Goal: Task Accomplishment & Management: Use online tool/utility

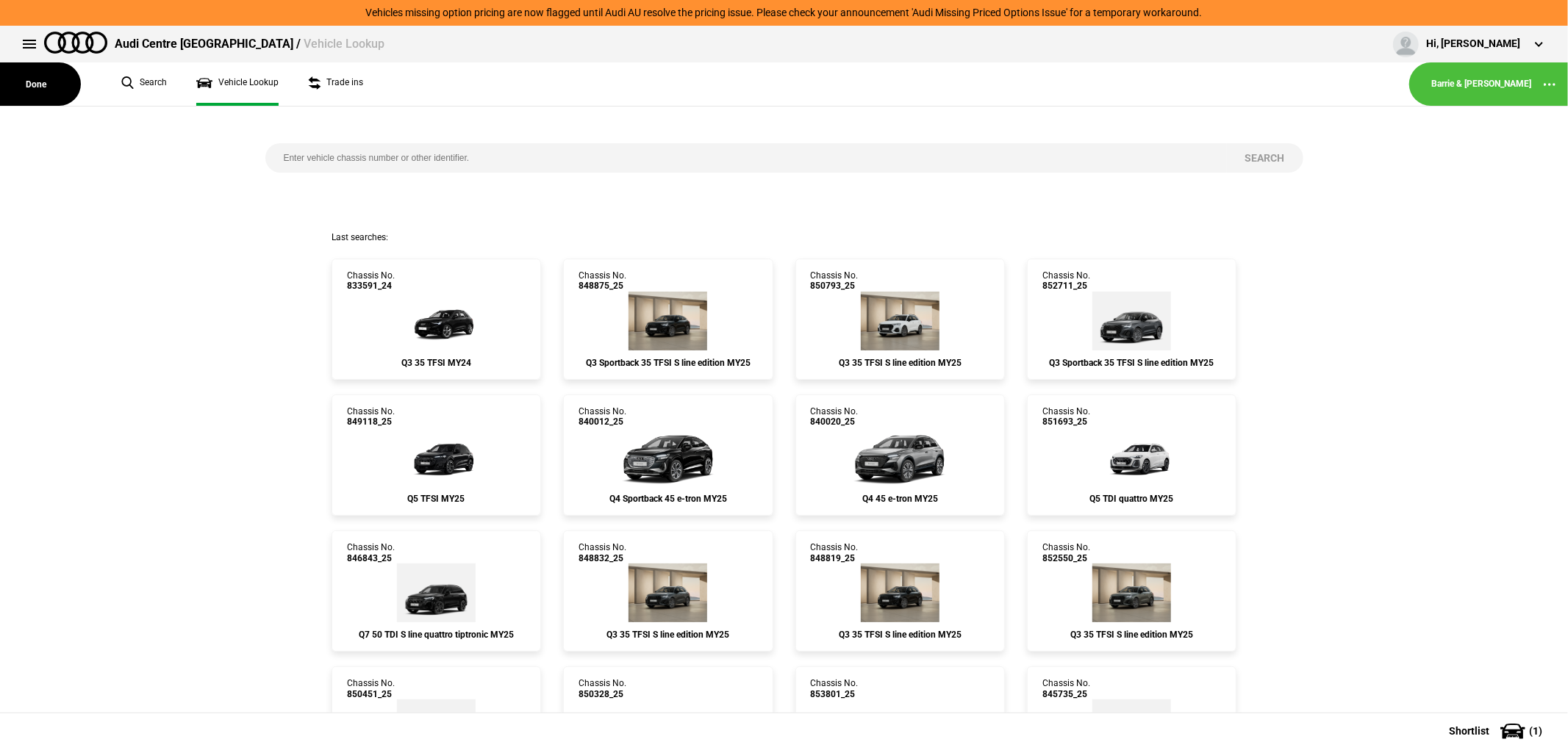
click at [25, 38] on button at bounding box center [29, 44] width 29 height 29
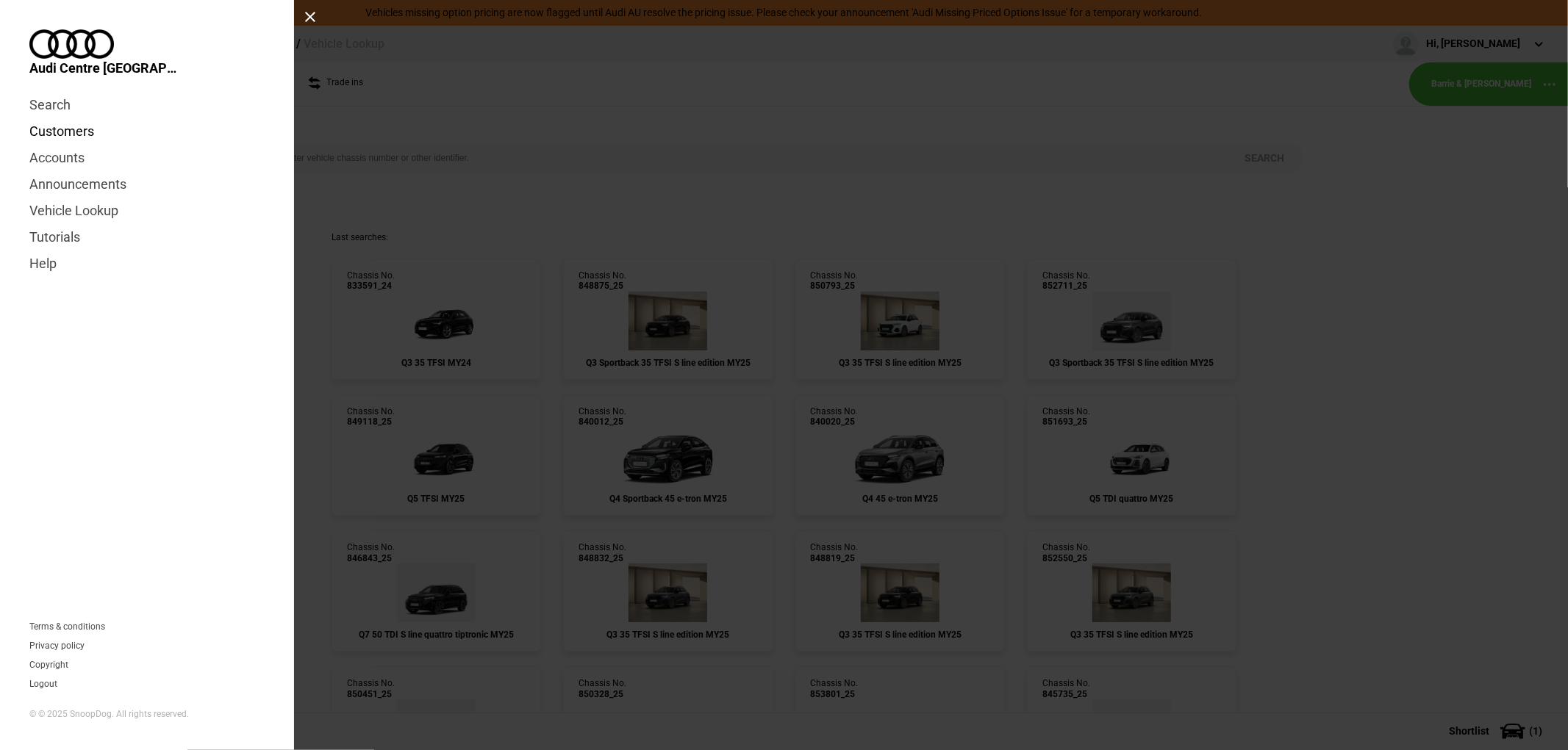
click at [70, 118] on link "Customers" at bounding box center [147, 131] width 235 height 26
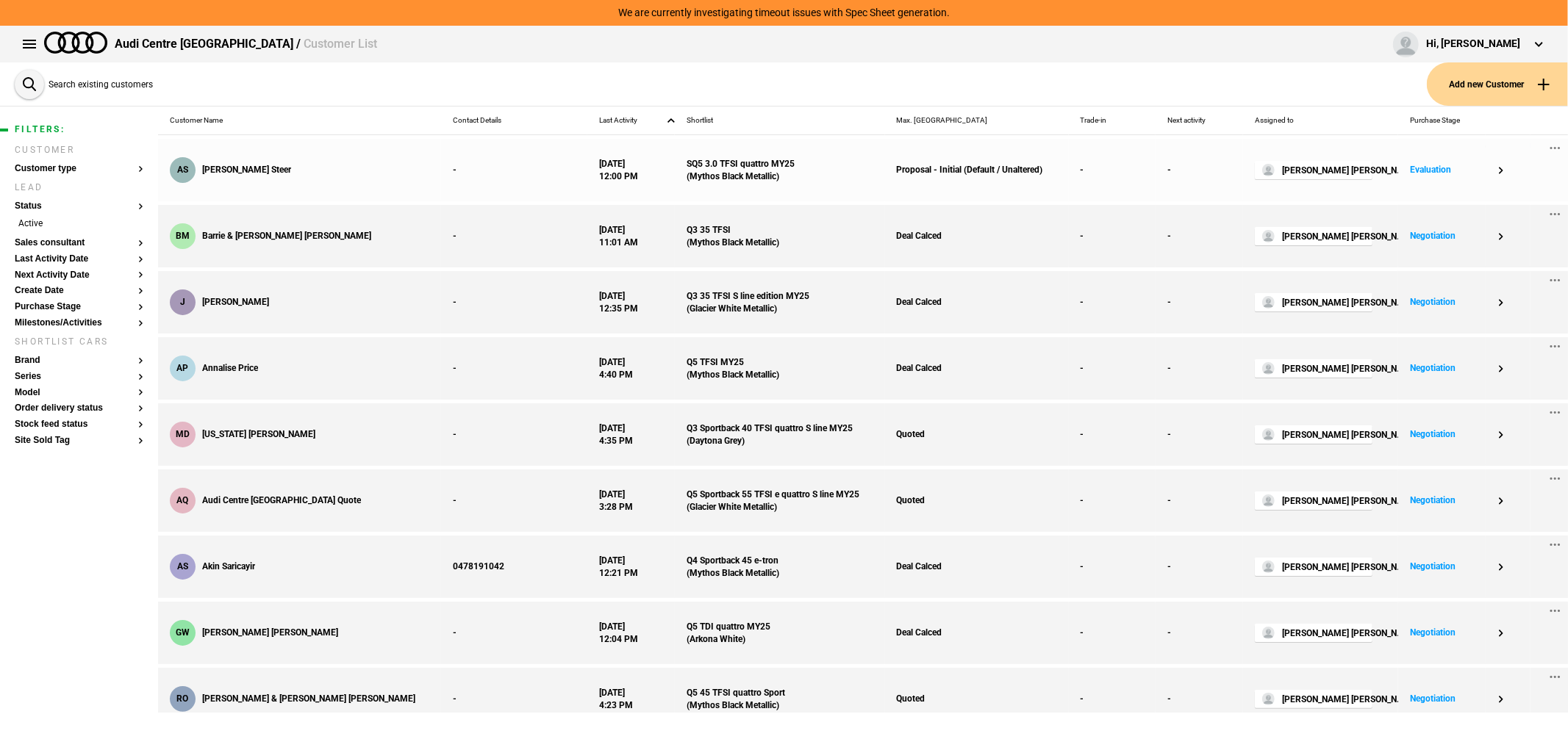
click at [243, 158] on div "AS Amanda Steer" at bounding box center [299, 169] width 283 height 63
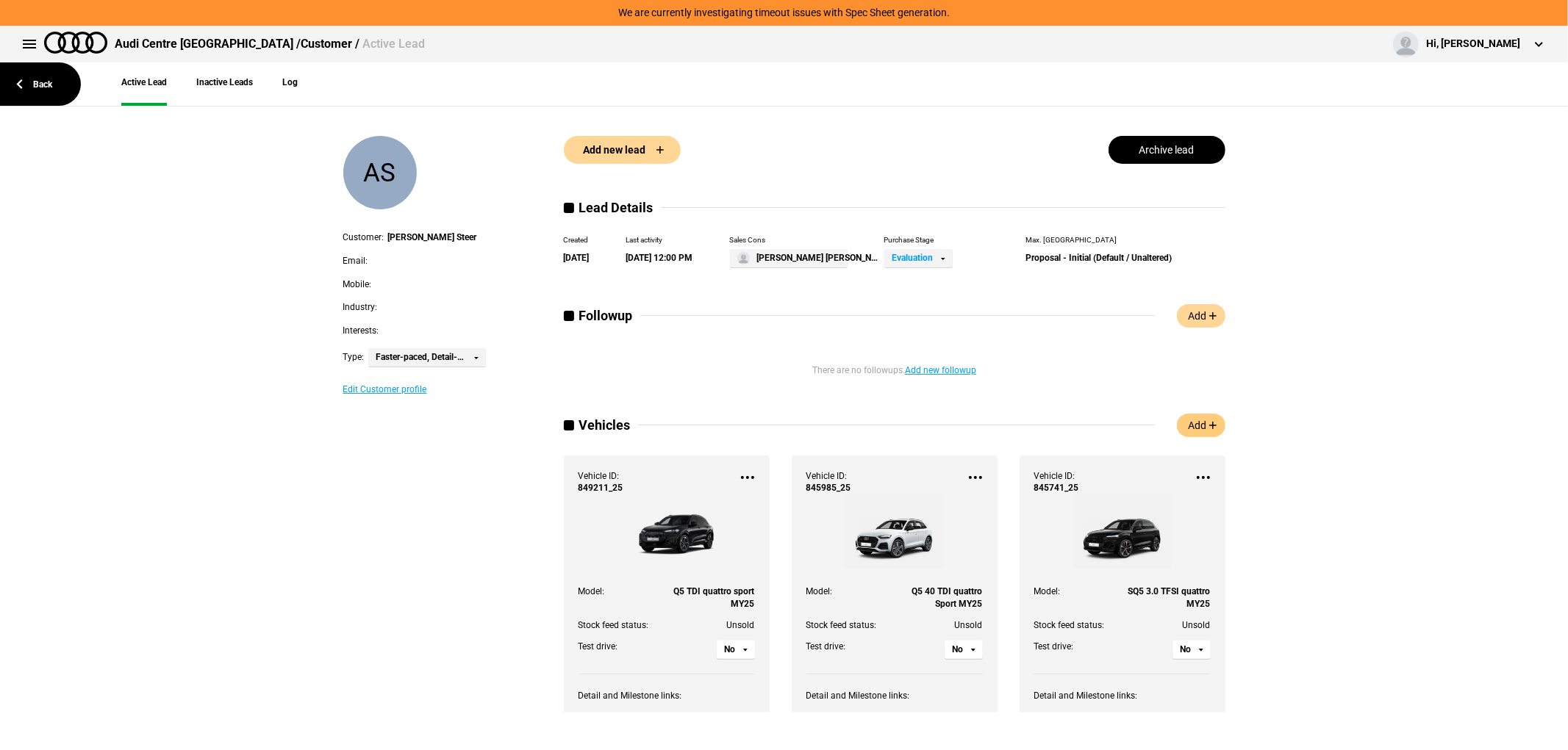
click at [1194, 424] on link "Add" at bounding box center [1200, 425] width 48 height 24
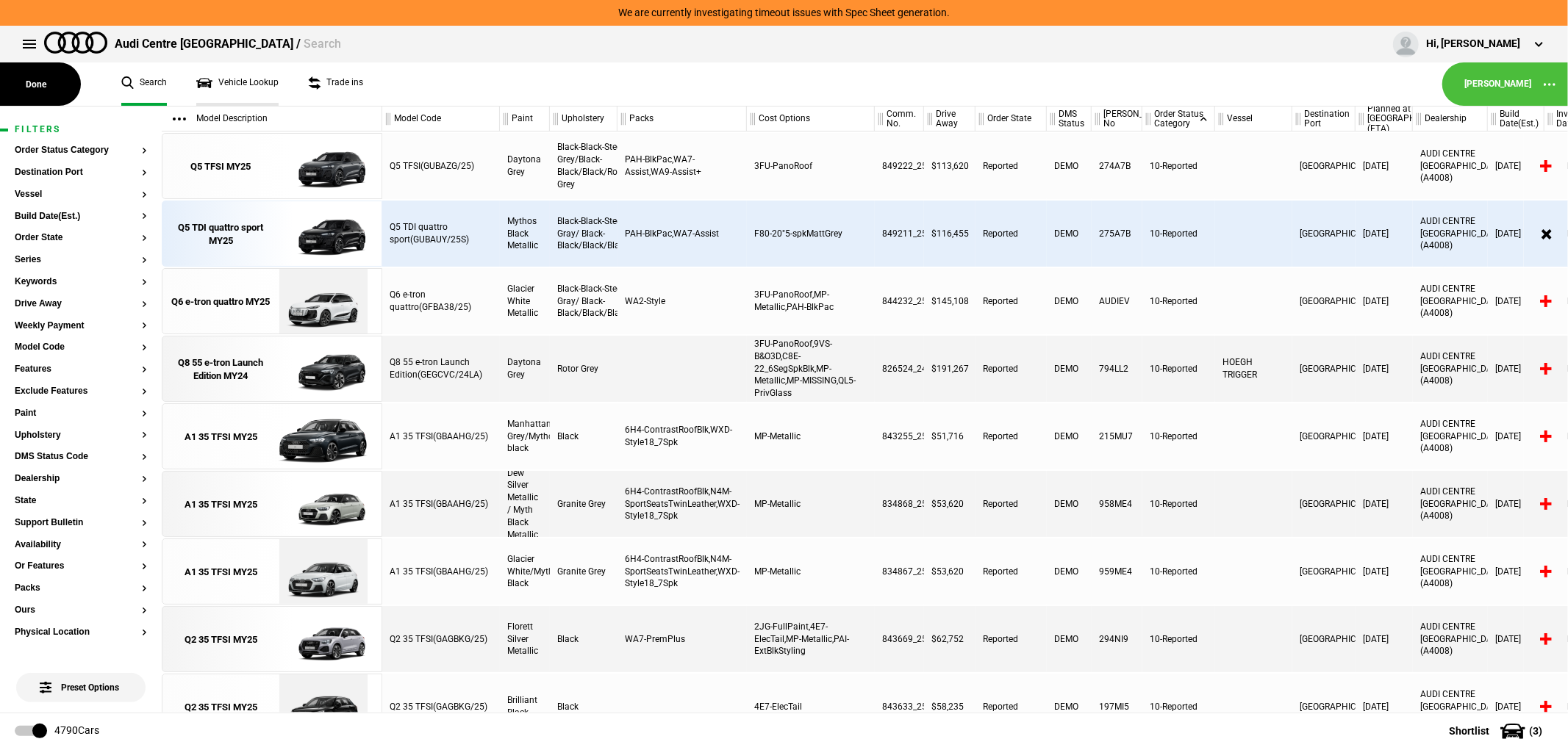
click at [232, 86] on link "Vehicle Lookup" at bounding box center [238, 84] width 82 height 44
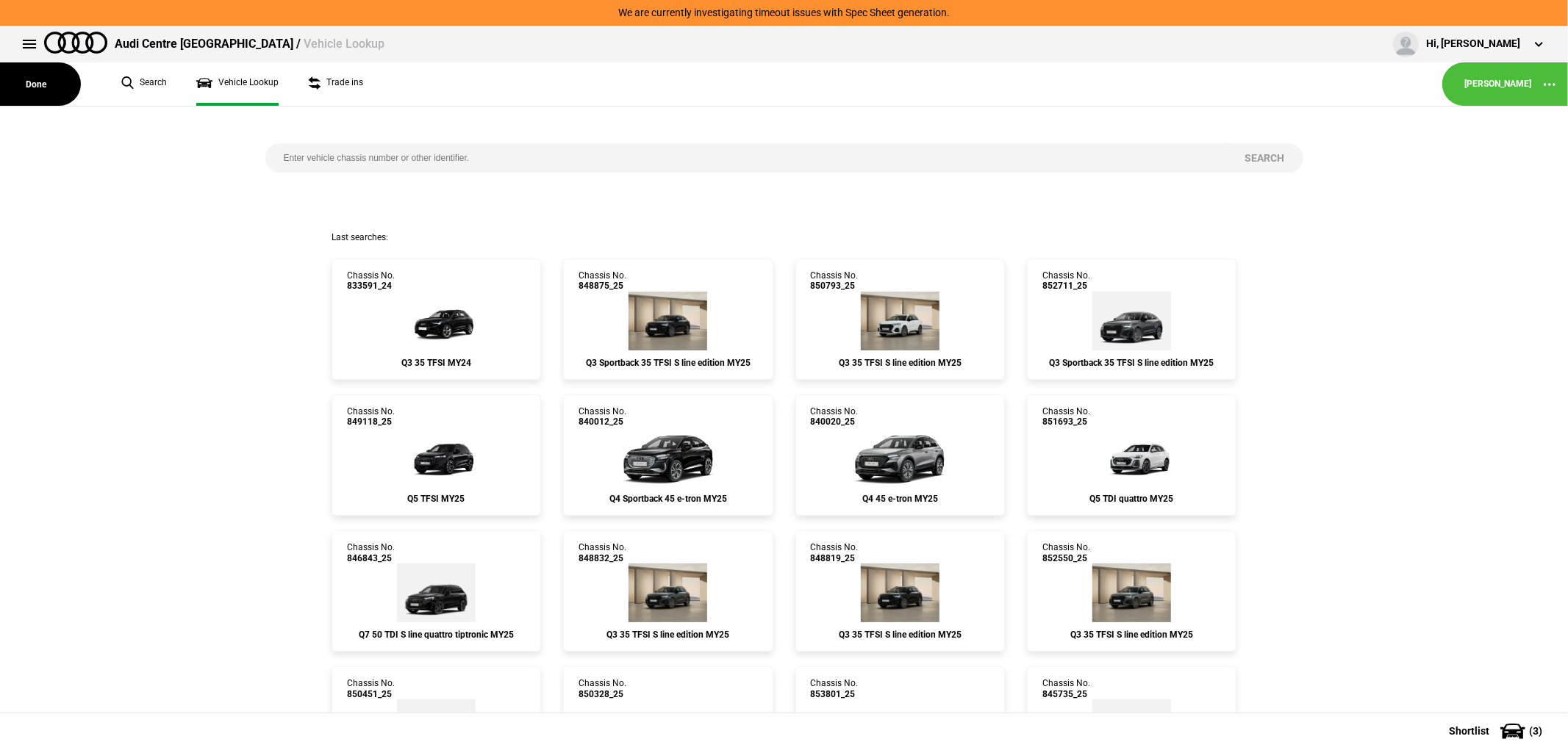
click at [503, 160] on input "search" at bounding box center [746, 158] width 961 height 29
type input "849653"
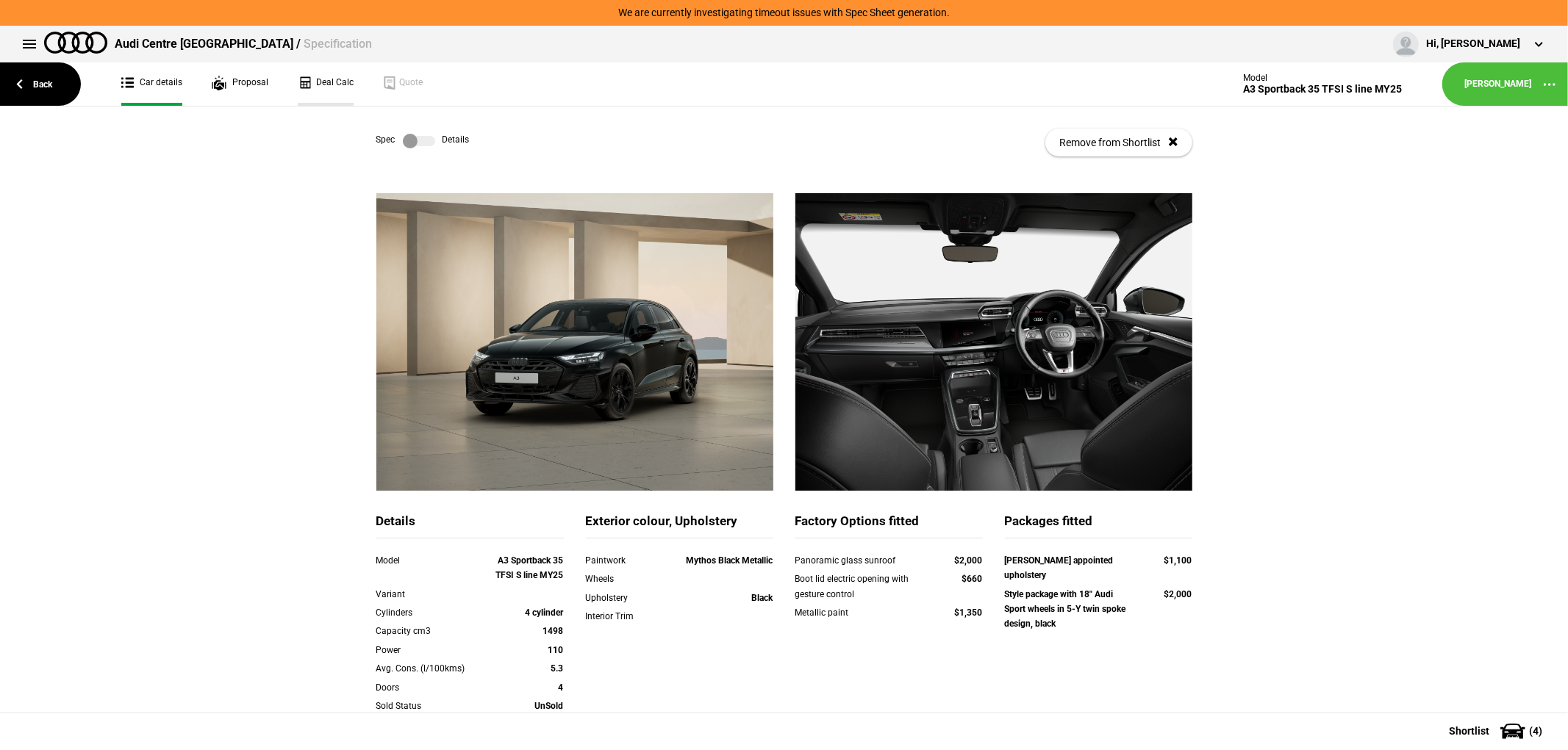
click at [314, 78] on link "Deal Calc" at bounding box center [326, 84] width 55 height 44
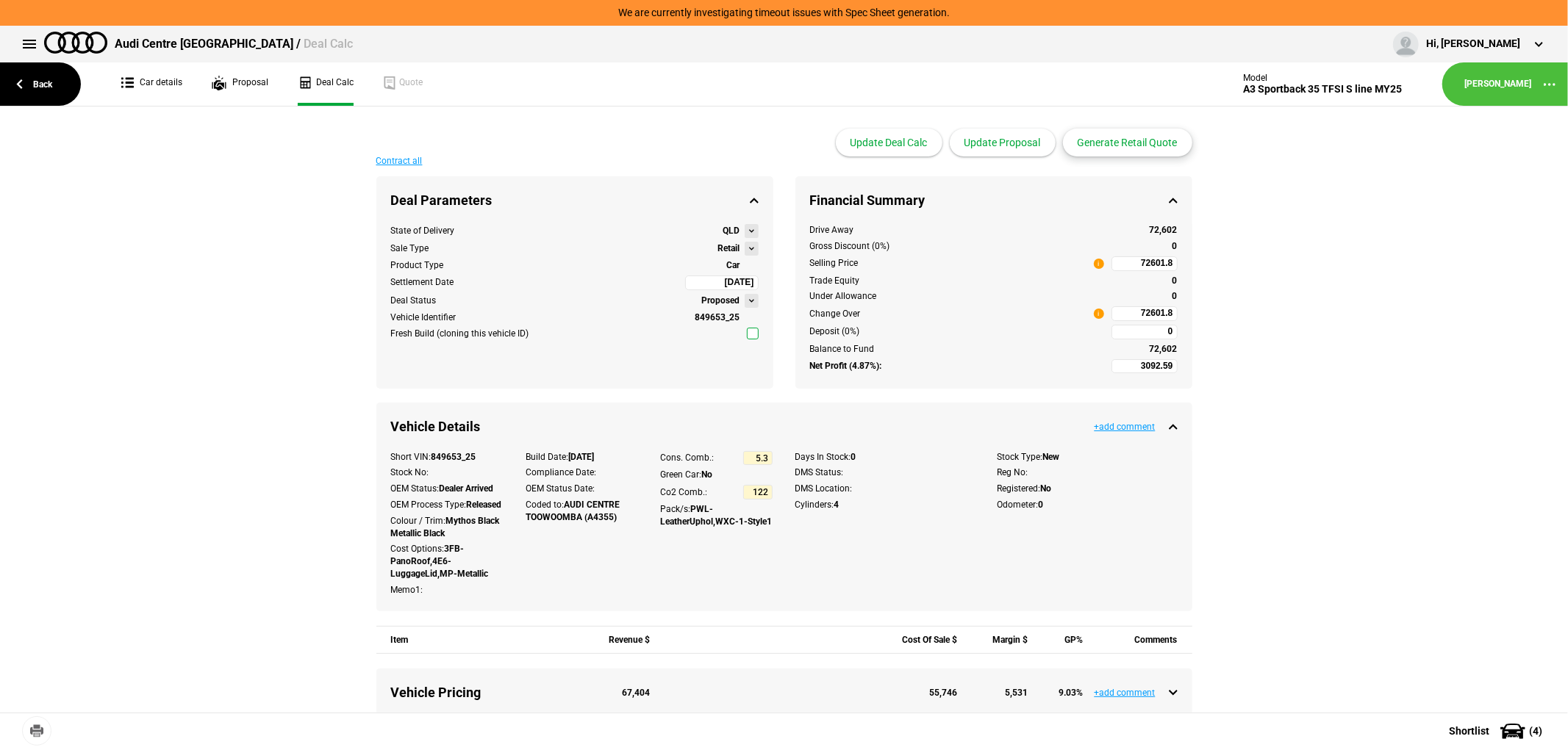
click at [1108, 147] on button "Generate Retail Quote" at bounding box center [1127, 142] width 129 height 28
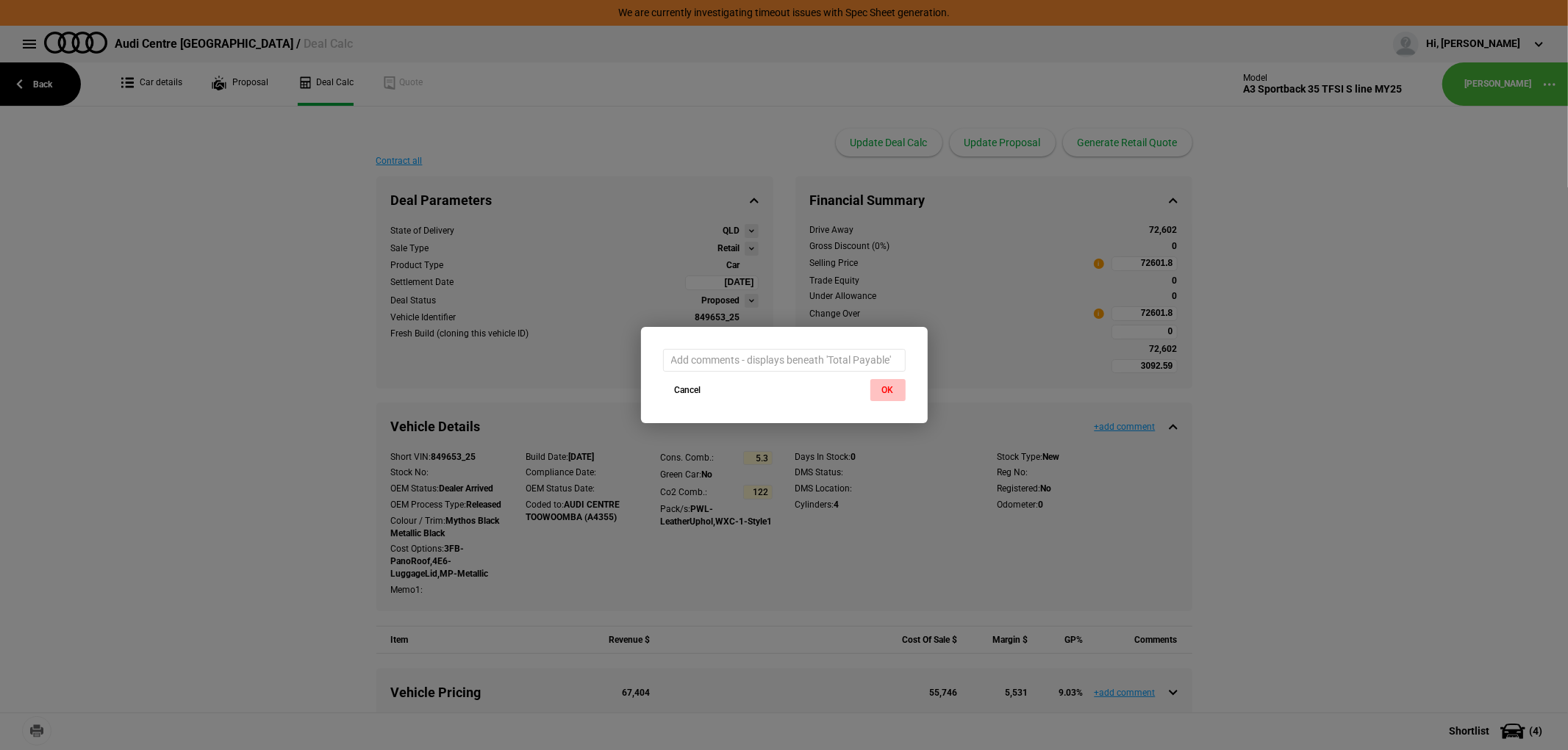
click at [894, 383] on button "OK" at bounding box center [887, 390] width 36 height 22
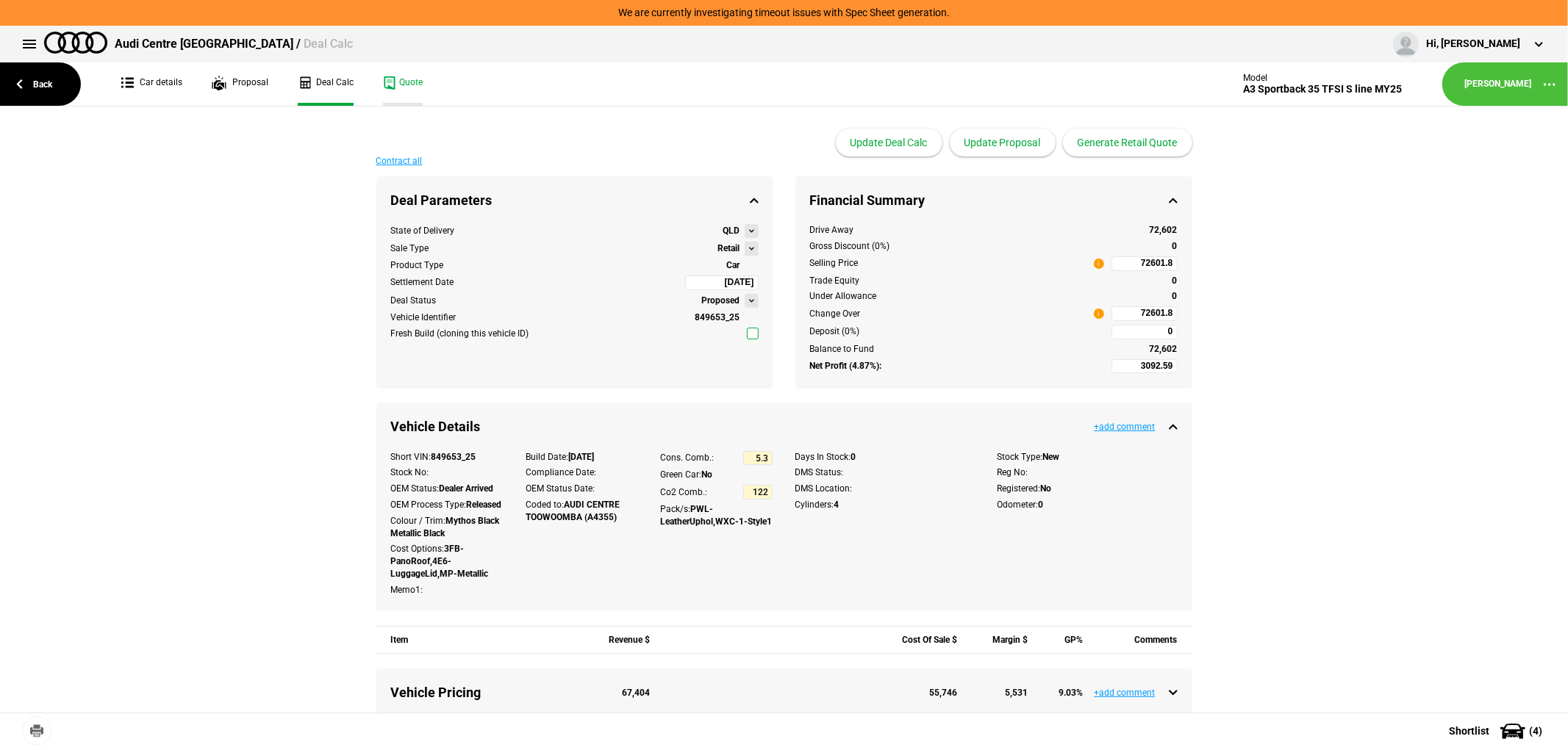
click at [401, 82] on link "Quote" at bounding box center [402, 84] width 40 height 44
click at [189, 303] on div "Contract all Deal Parameters Proposed State of Delivery QLD Sale Type Retail Pr…" at bounding box center [784, 703] width 1568 height 1094
click at [31, 74] on link "Back" at bounding box center [40, 84] width 81 height 44
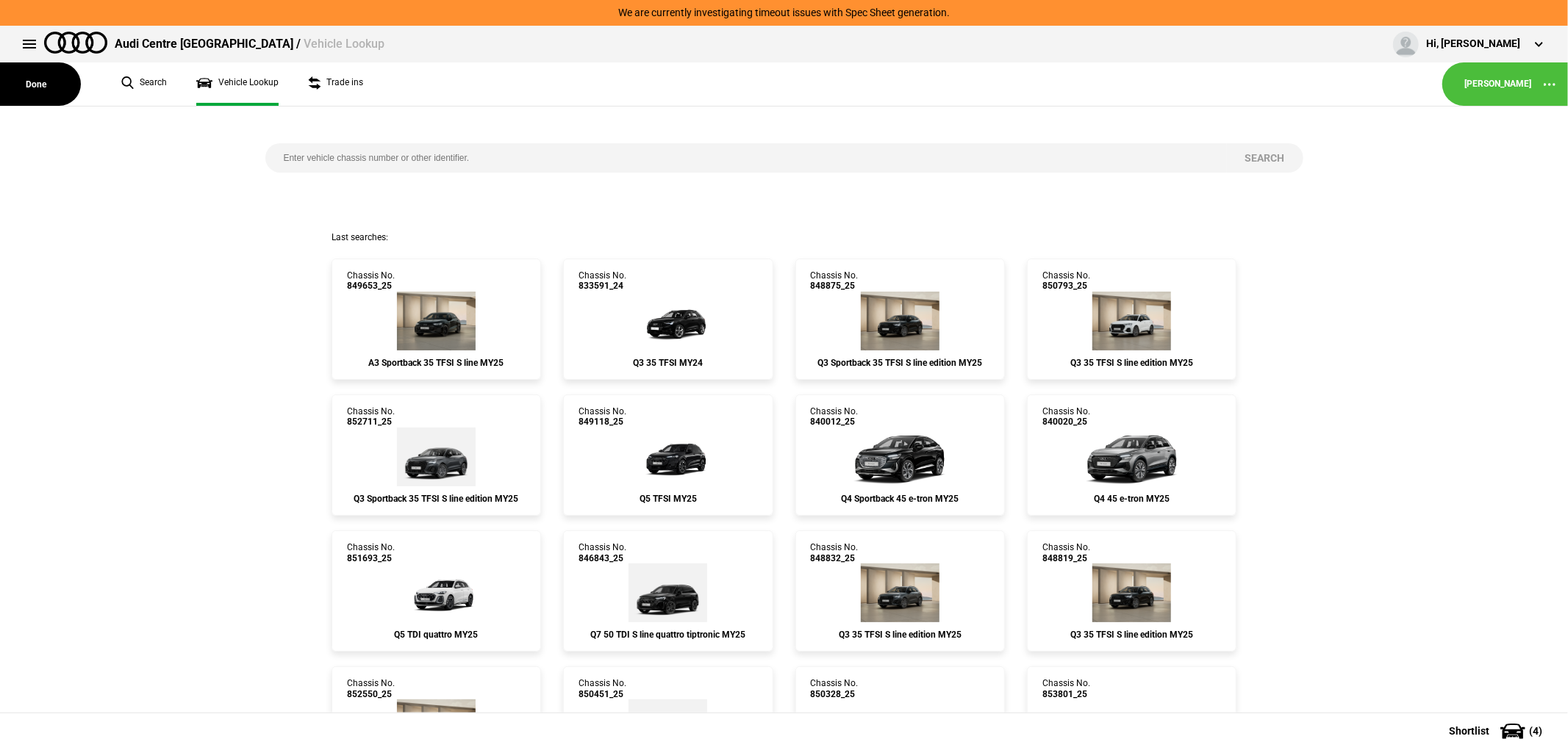
click at [460, 152] on input "search" at bounding box center [746, 158] width 961 height 29
type input "854088"
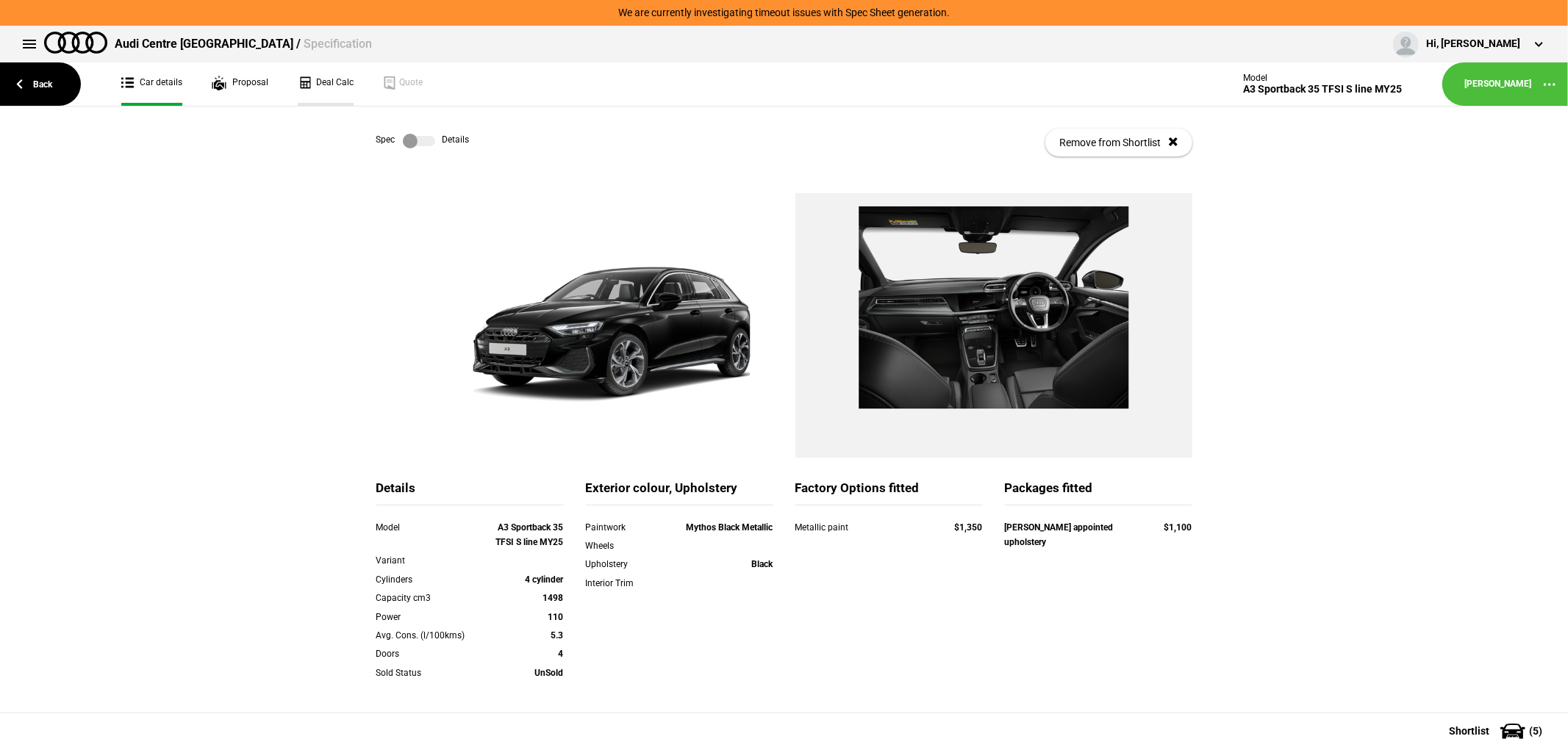
click at [320, 76] on link "Deal Calc" at bounding box center [326, 84] width 55 height 44
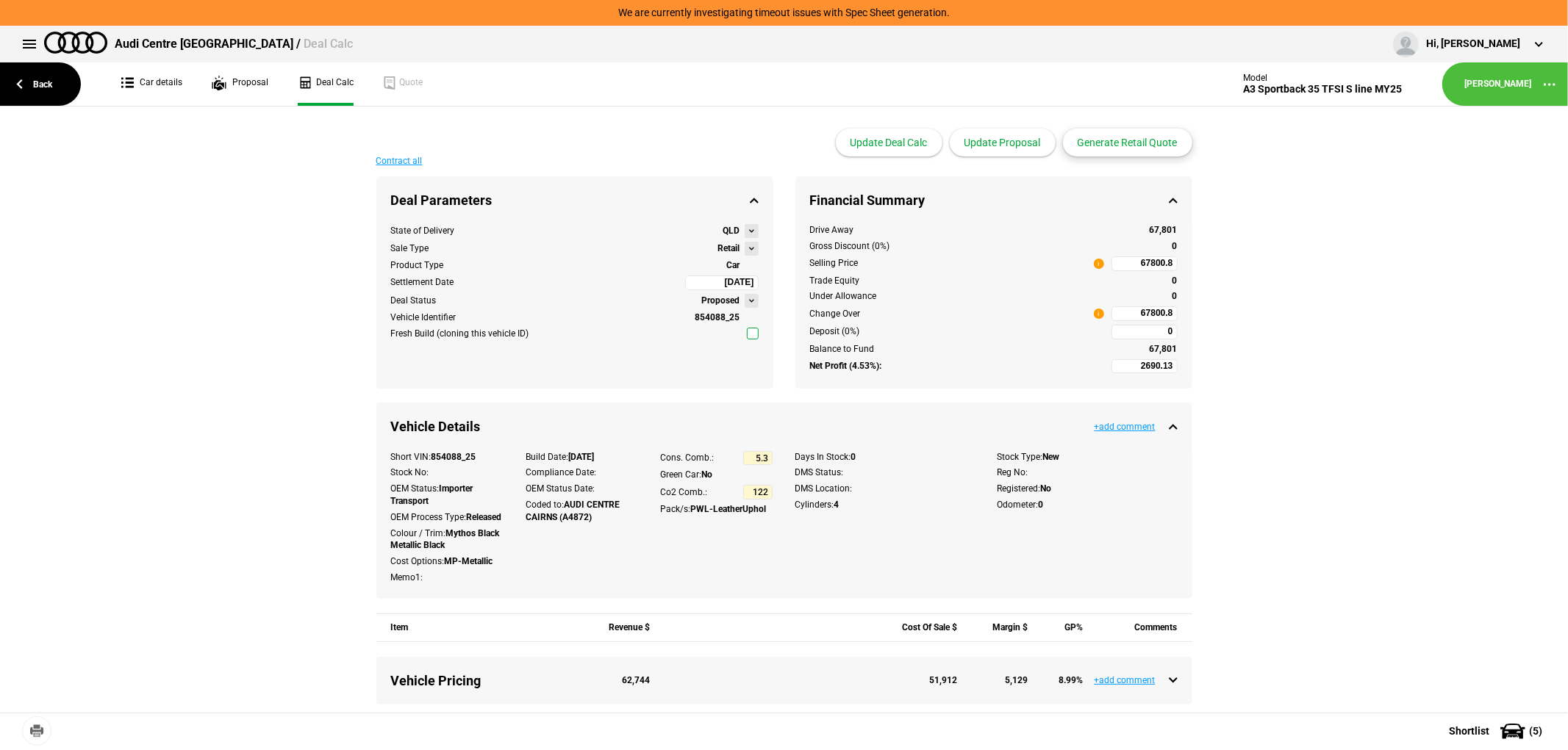
click at [1107, 140] on button "Generate Retail Quote" at bounding box center [1127, 142] width 129 height 28
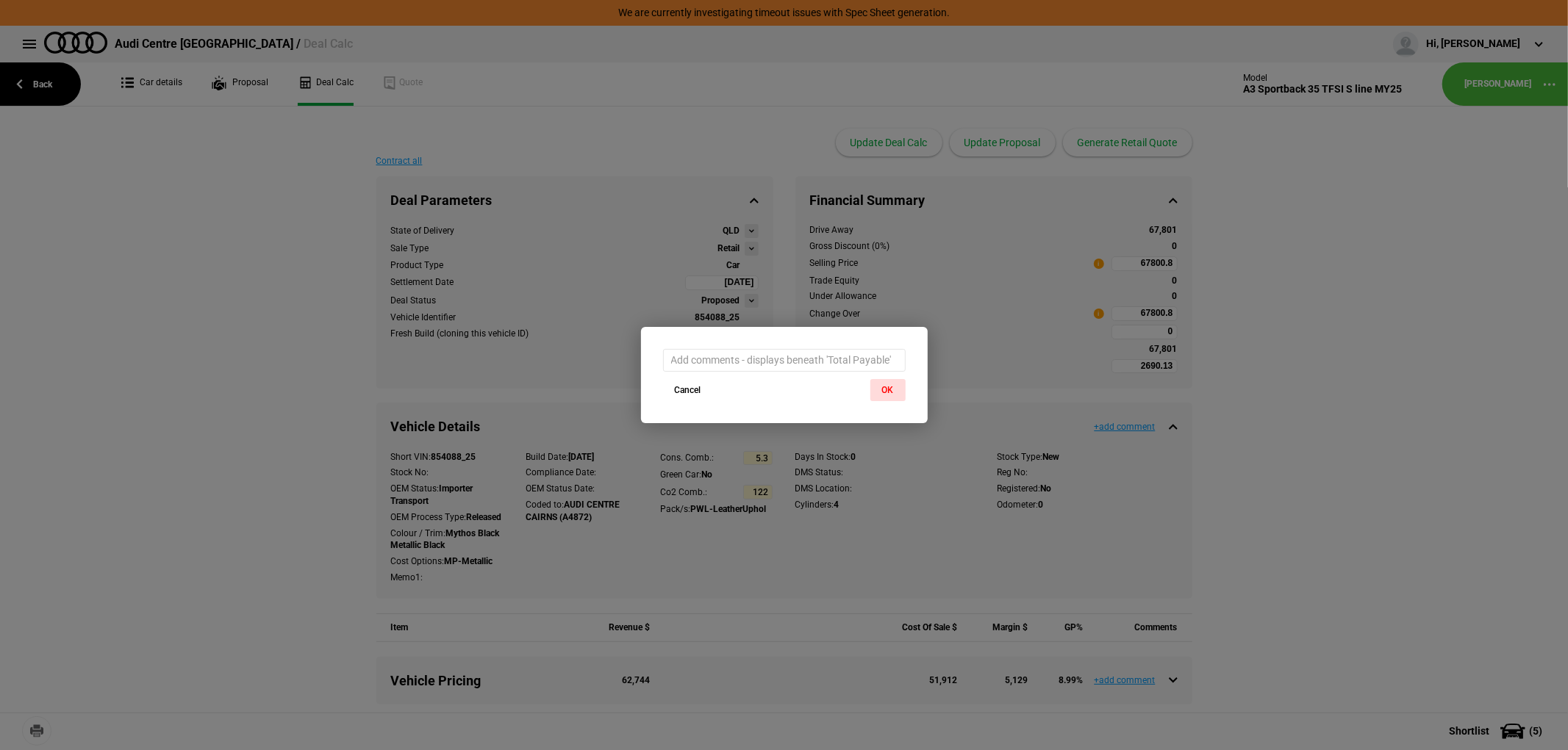
click at [871, 382] on button "OK" at bounding box center [887, 390] width 36 height 22
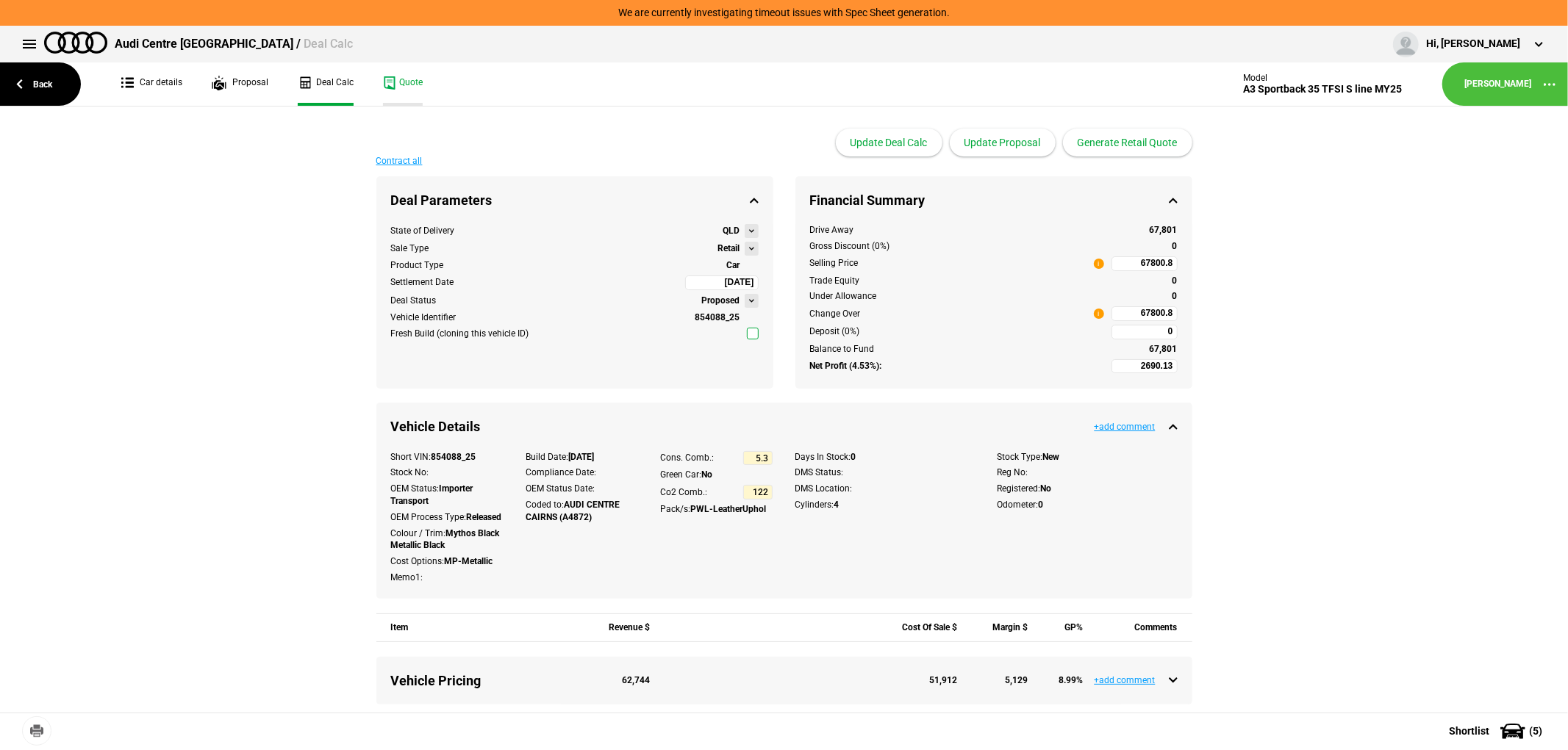
click at [393, 82] on link "Quote" at bounding box center [402, 84] width 40 height 44
click at [36, 78] on link "Back" at bounding box center [40, 84] width 81 height 44
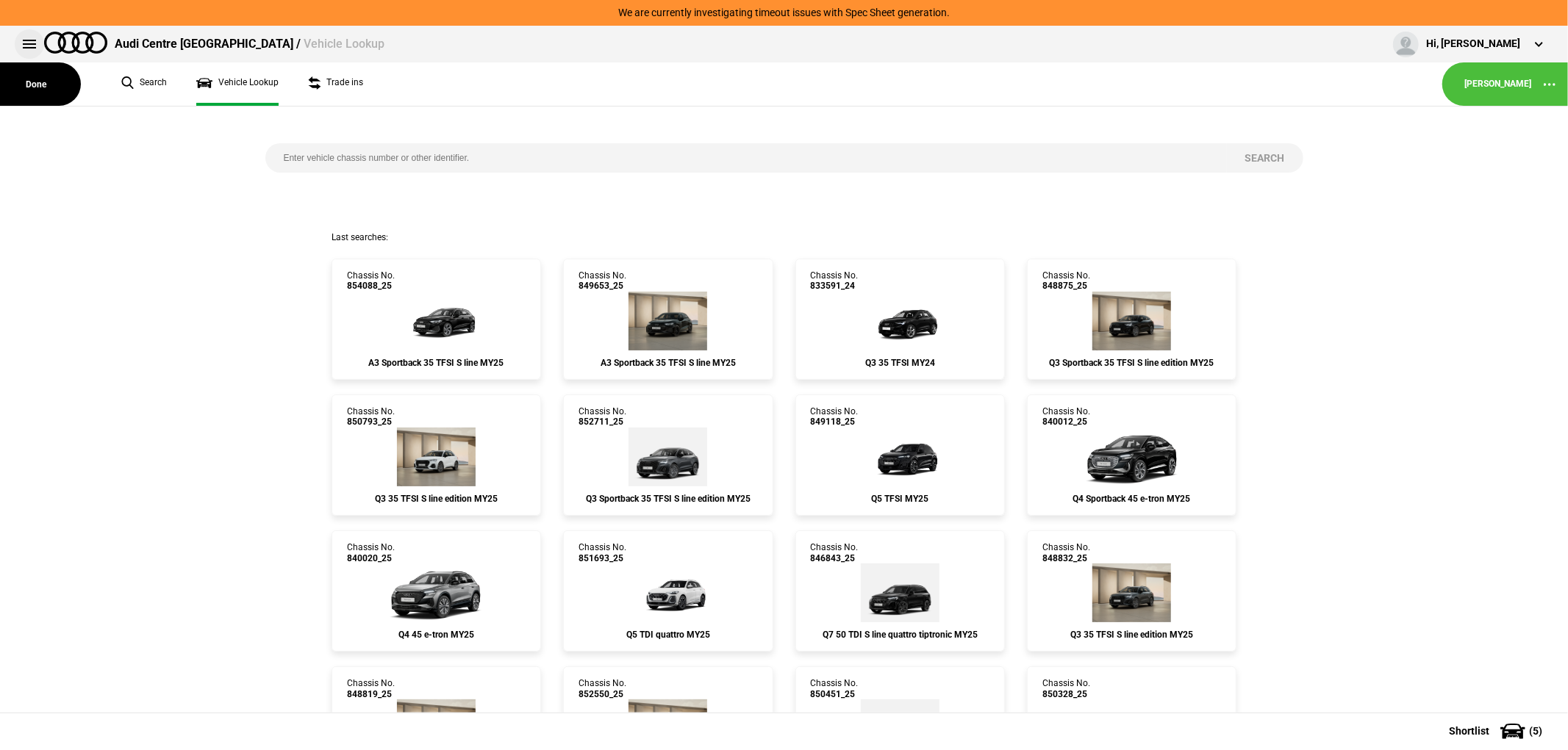
click at [23, 46] on button at bounding box center [29, 44] width 29 height 29
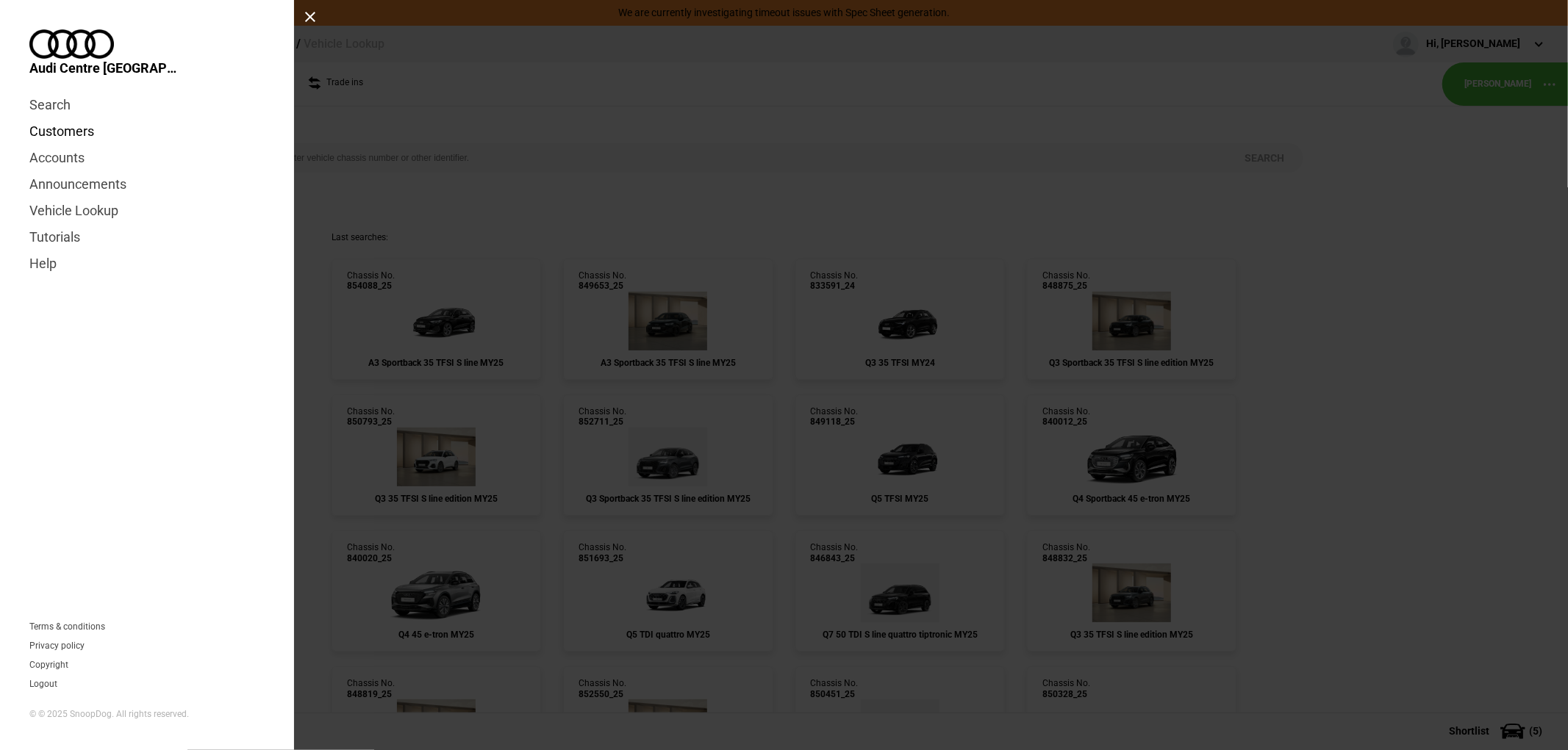
click at [45, 119] on link "Customers" at bounding box center [147, 131] width 235 height 26
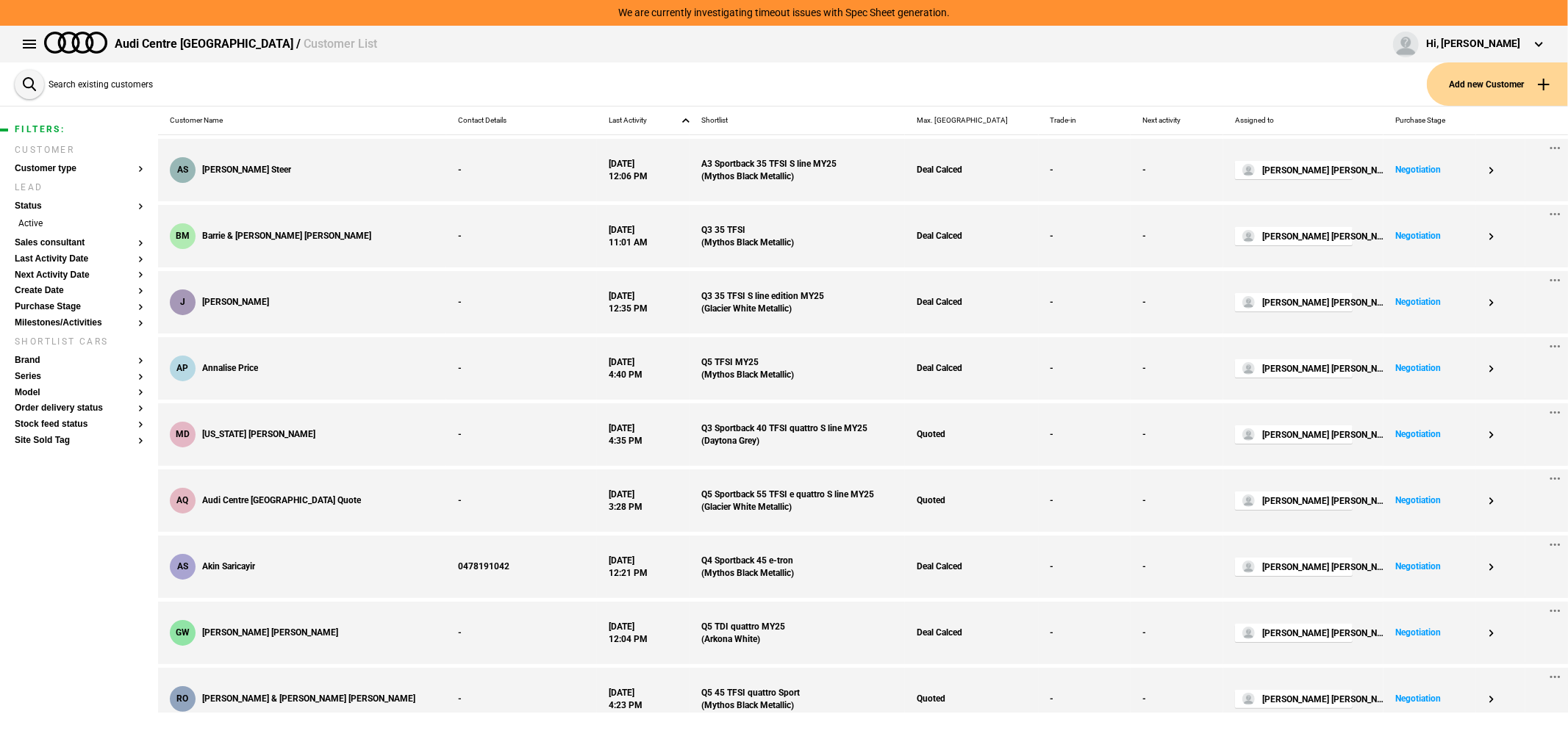
click at [1516, 78] on button "Add new Customer" at bounding box center [1497, 84] width 141 height 44
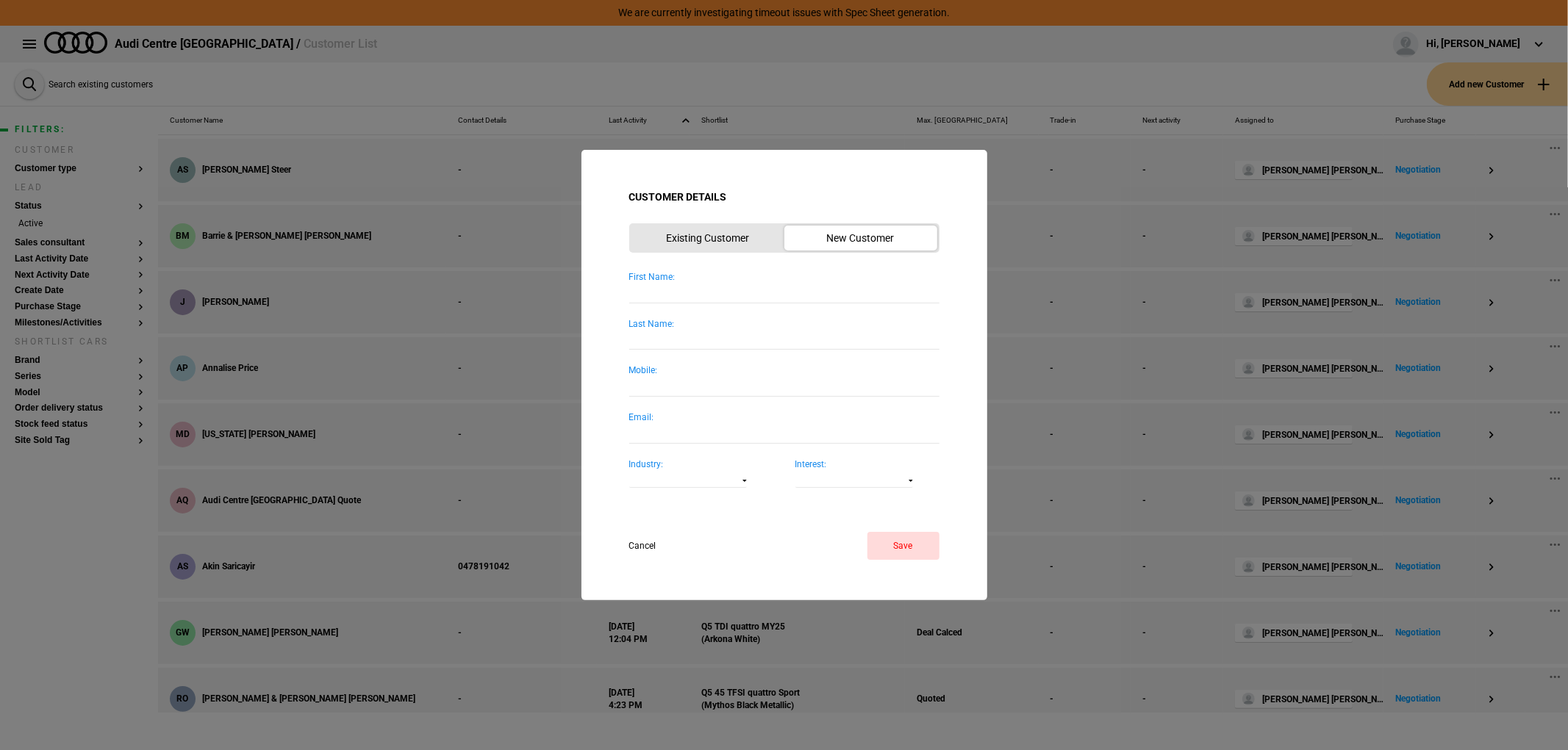
click at [744, 296] on input "First Name:" at bounding box center [784, 292] width 310 height 20
type input "phil"
type input "rizzo"
click at [884, 548] on button "Save" at bounding box center [903, 546] width 72 height 28
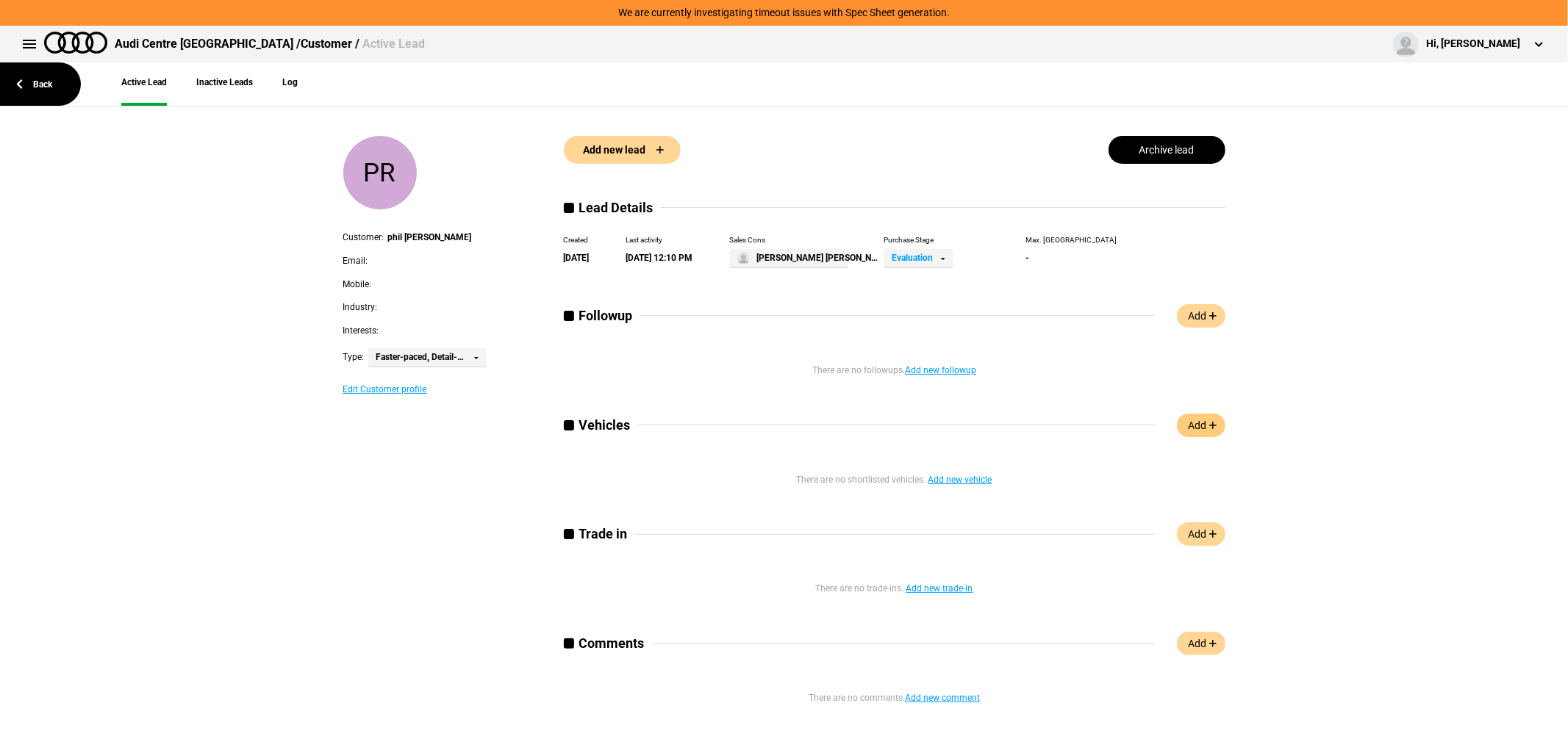
click at [1203, 421] on link "Add" at bounding box center [1200, 425] width 48 height 24
click at [38, 77] on link "Back" at bounding box center [40, 84] width 81 height 44
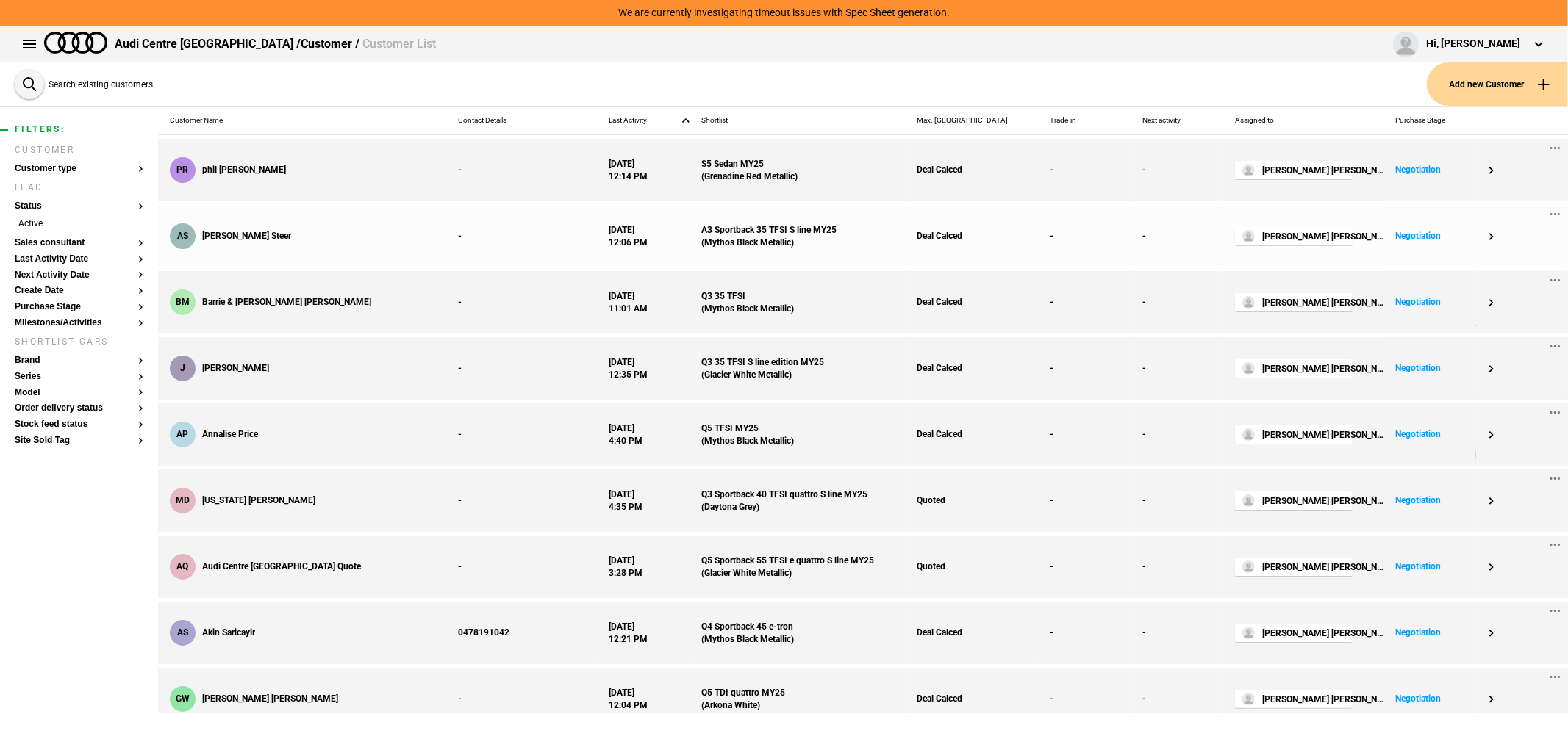
click at [341, 223] on div "AS Amanda Steer" at bounding box center [302, 236] width 288 height 63
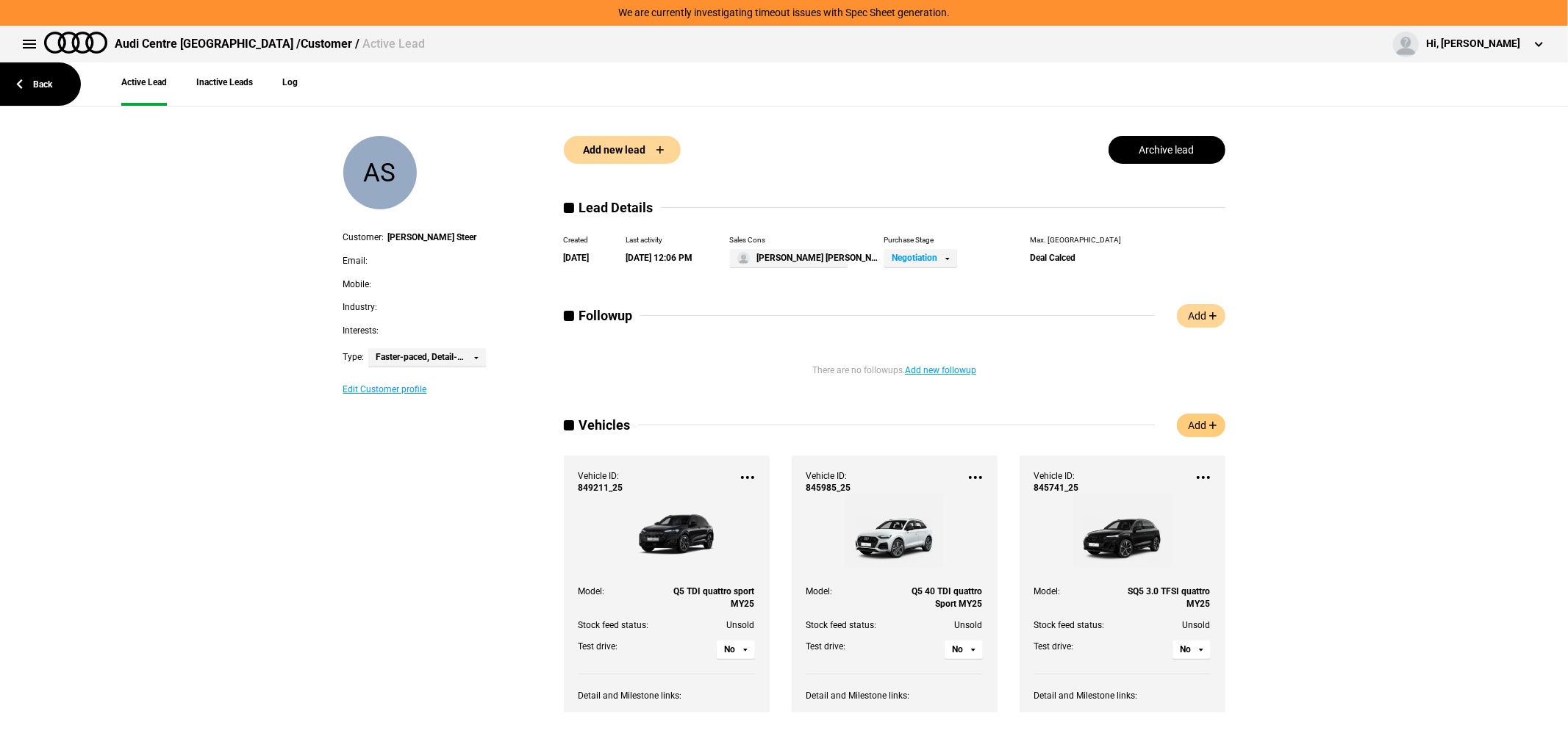
click at [1192, 424] on link "Add" at bounding box center [1200, 425] width 48 height 24
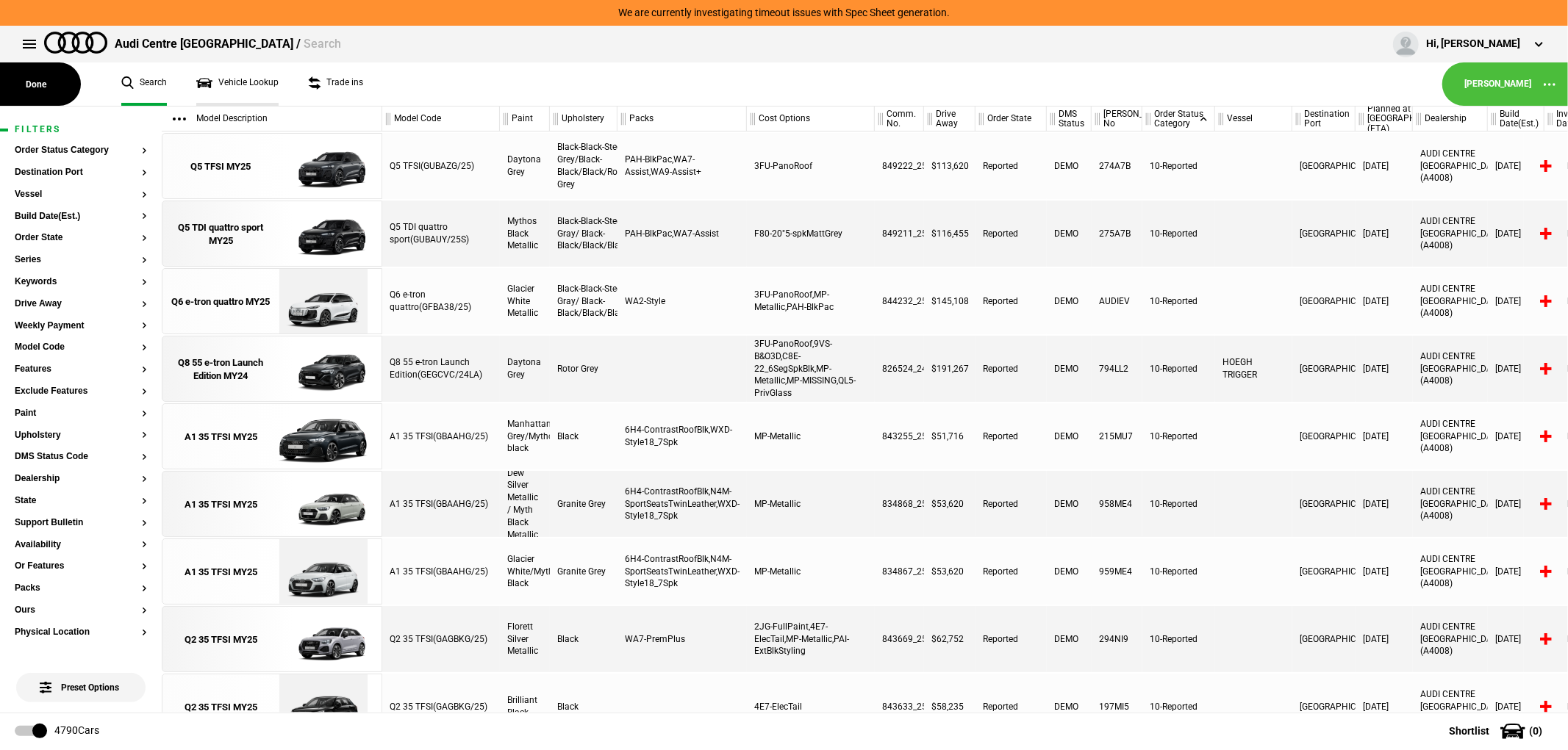
click at [237, 69] on link "Vehicle Lookup" at bounding box center [238, 84] width 82 height 44
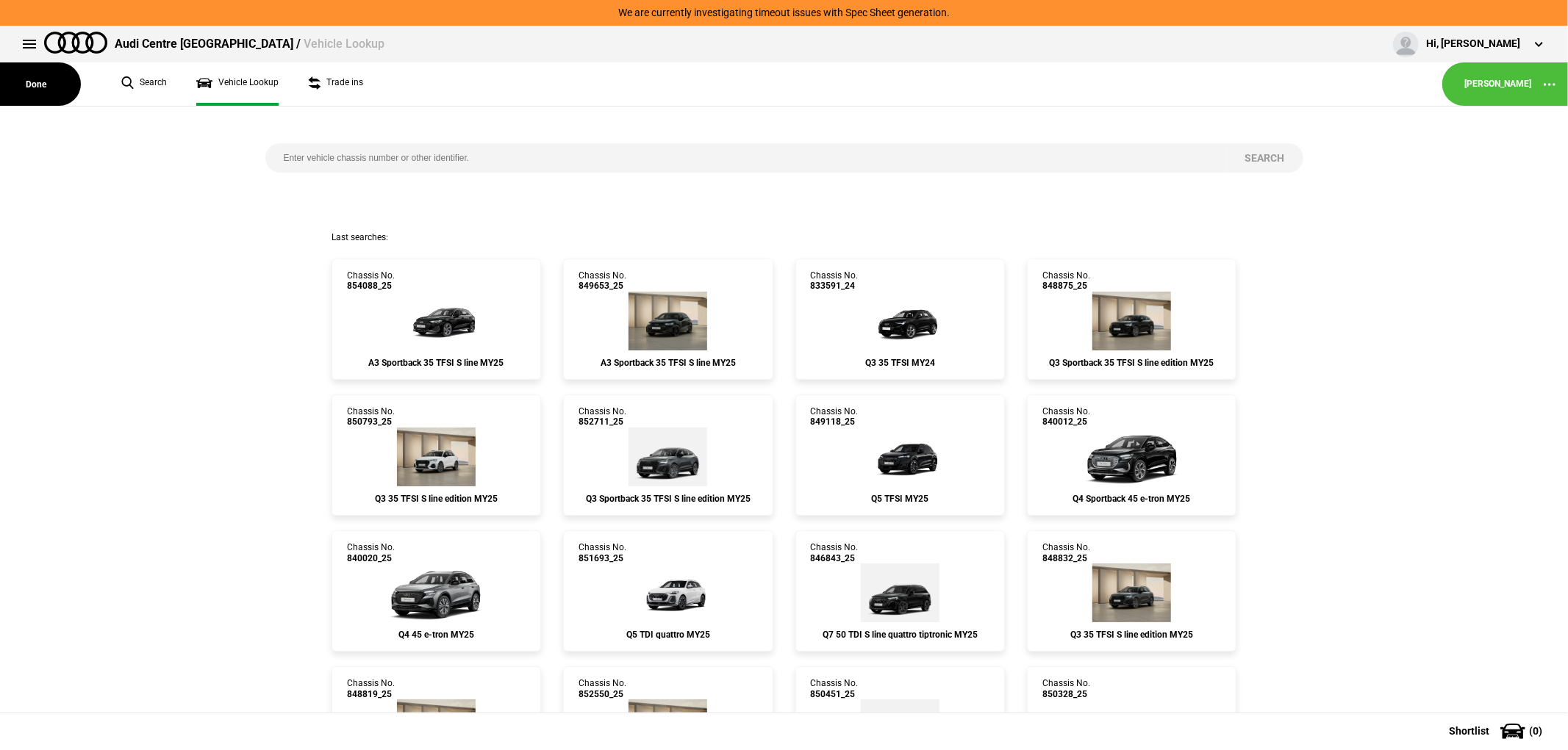
click at [622, 171] on input "search" at bounding box center [746, 158] width 961 height 29
paste input "849685"
type input "849685"
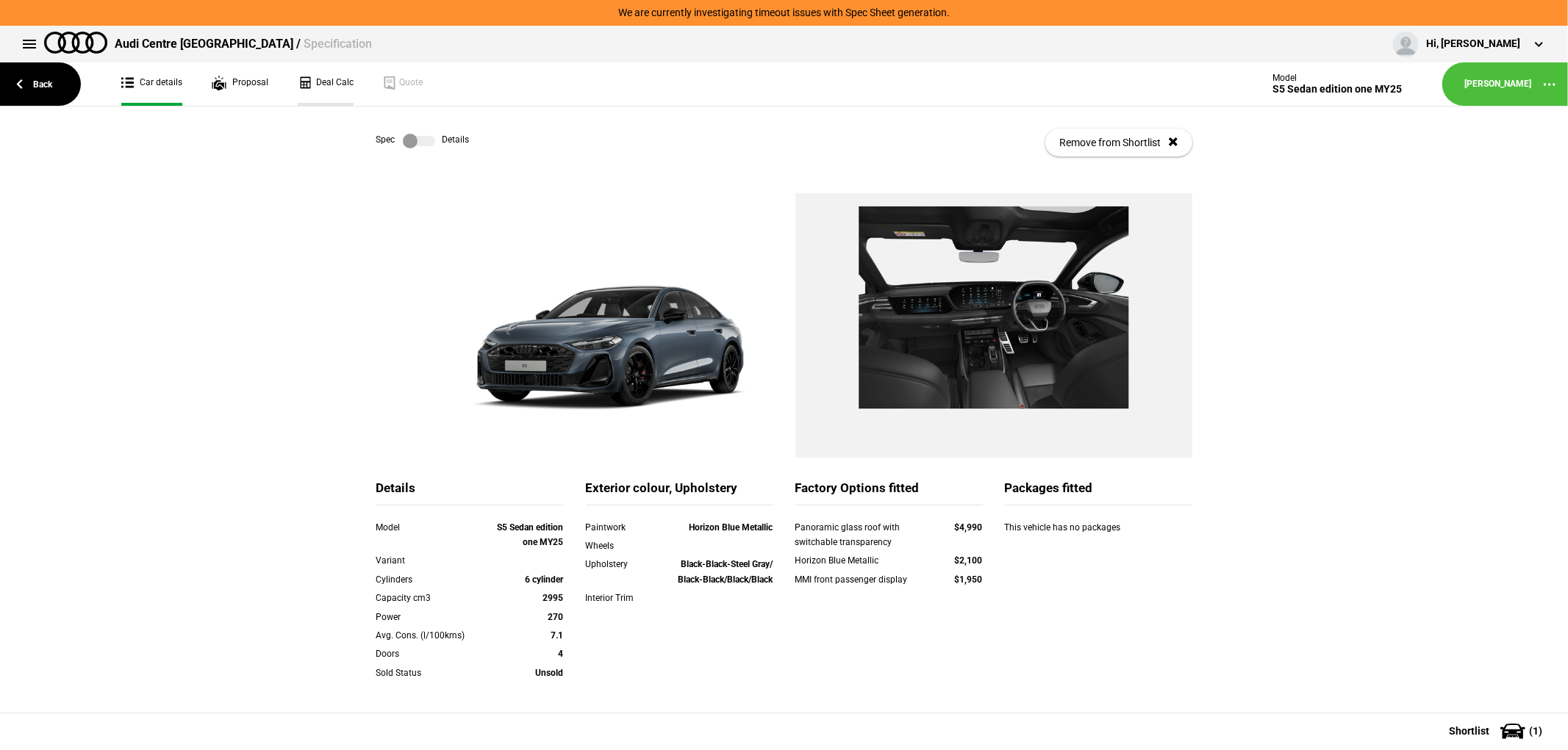
click at [322, 89] on link "Deal Calc" at bounding box center [326, 84] width 55 height 44
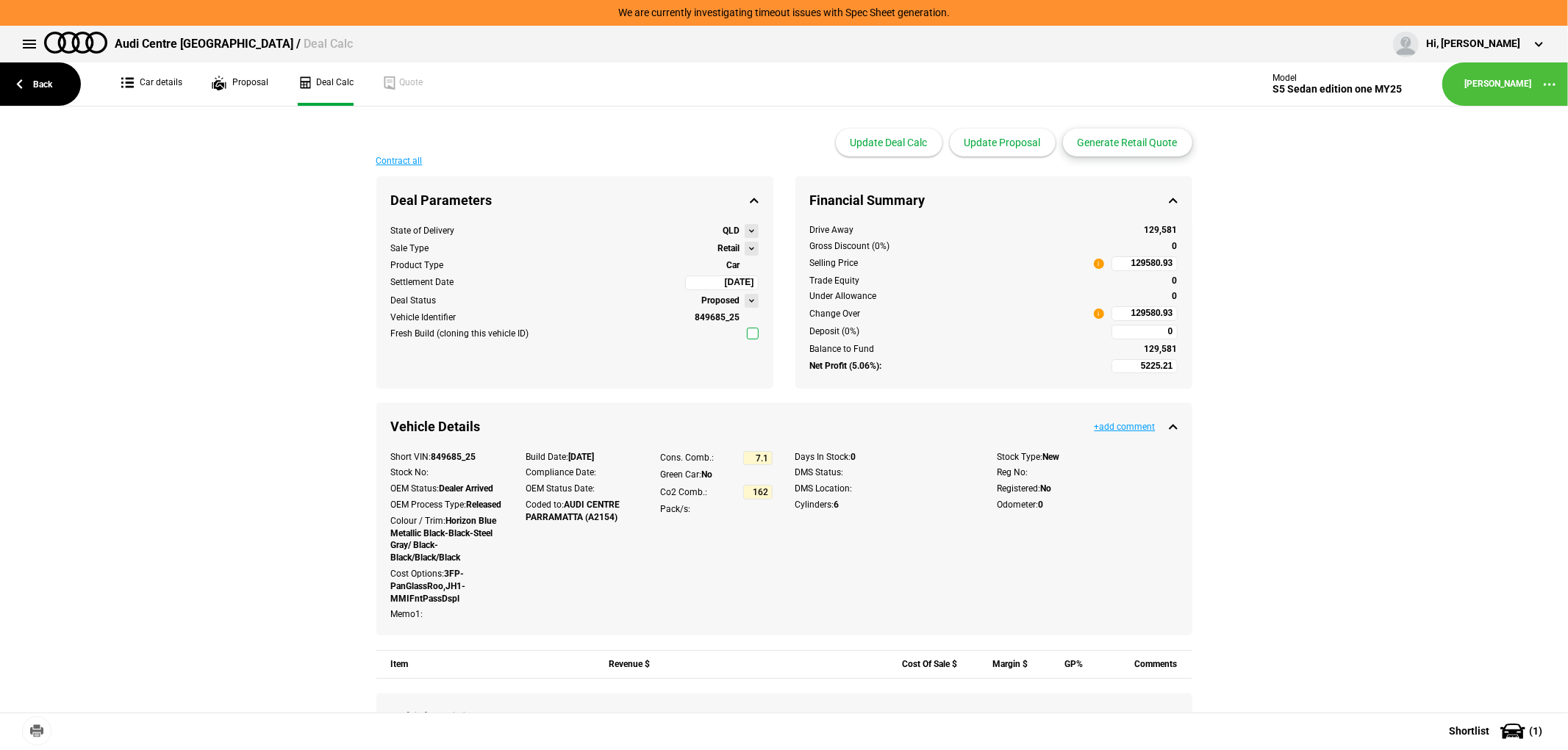
click at [1120, 138] on button "Generate Retail Quote" at bounding box center [1127, 142] width 129 height 28
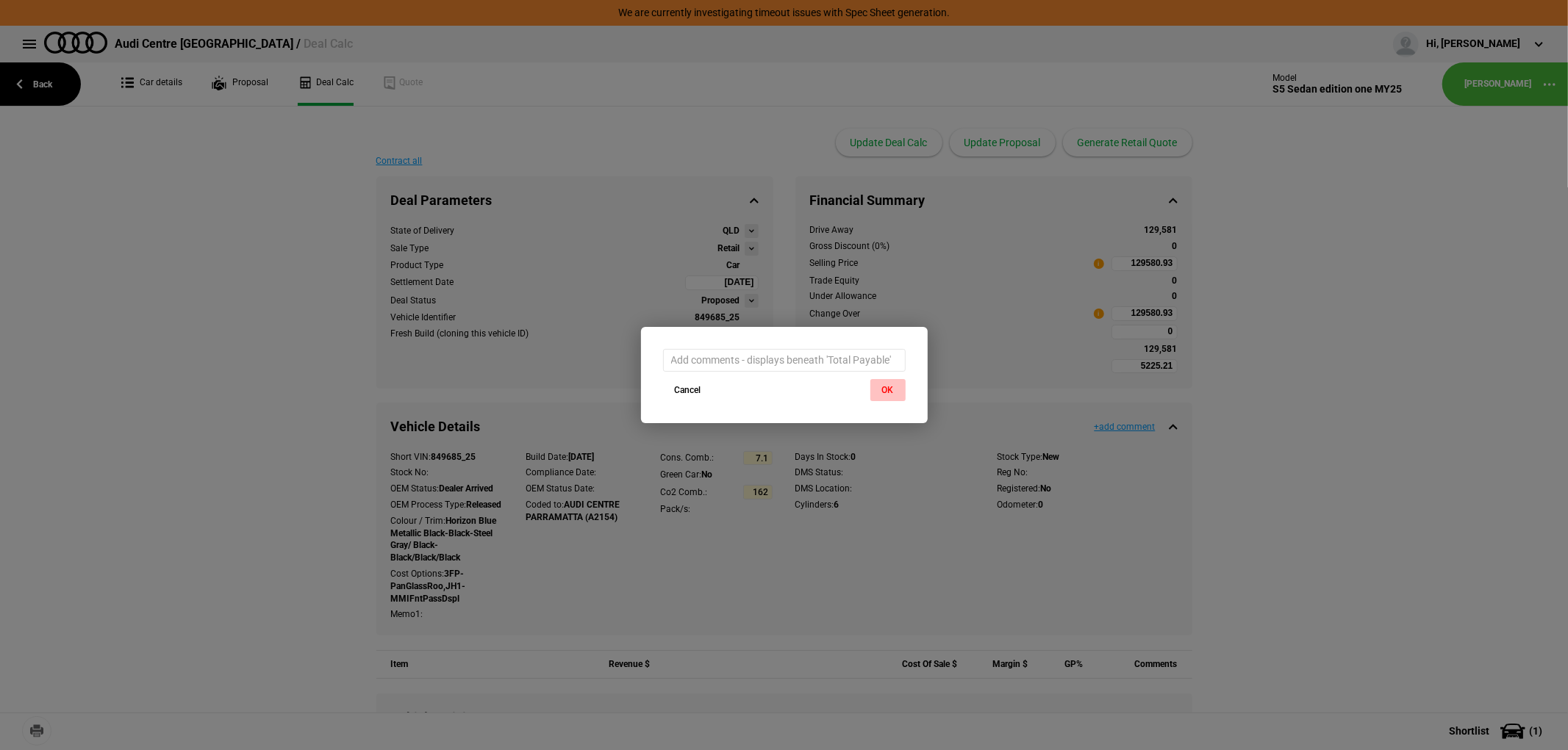
click at [889, 388] on button "OK" at bounding box center [887, 390] width 36 height 22
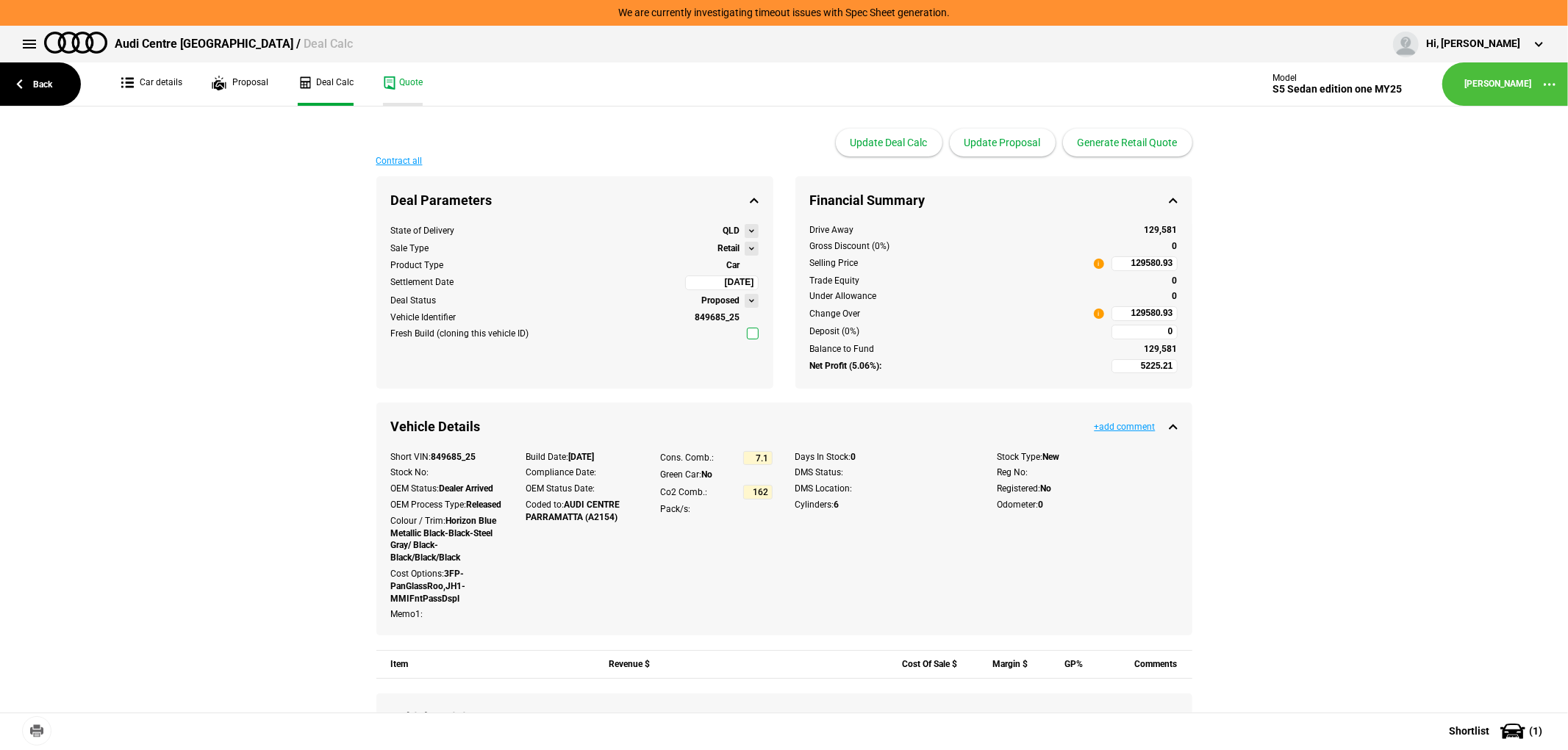
click at [401, 78] on link "Quote" at bounding box center [402, 84] width 40 height 44
click at [38, 74] on link "Back" at bounding box center [40, 84] width 81 height 44
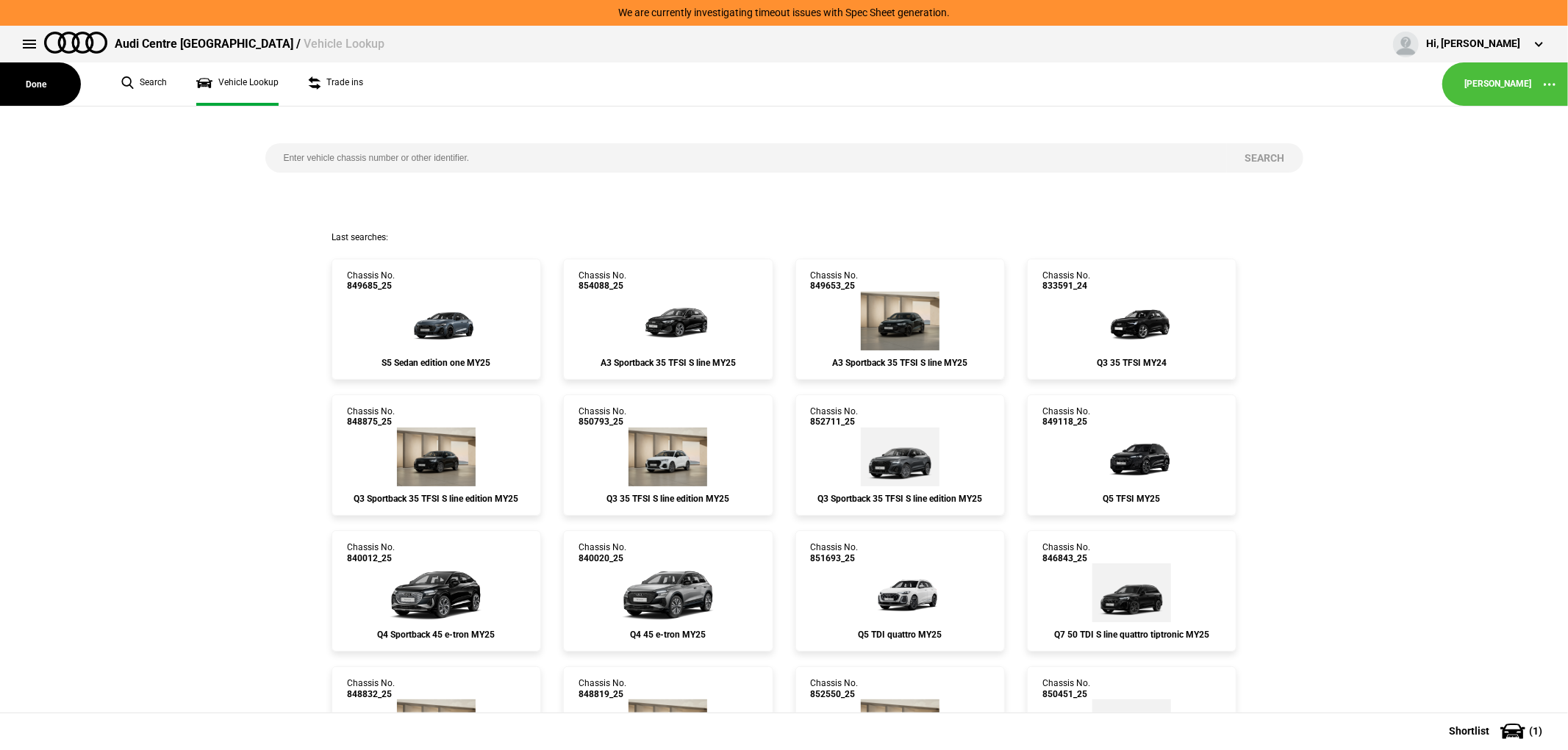
click at [340, 149] on input "search" at bounding box center [746, 158] width 961 height 29
type input "847627"
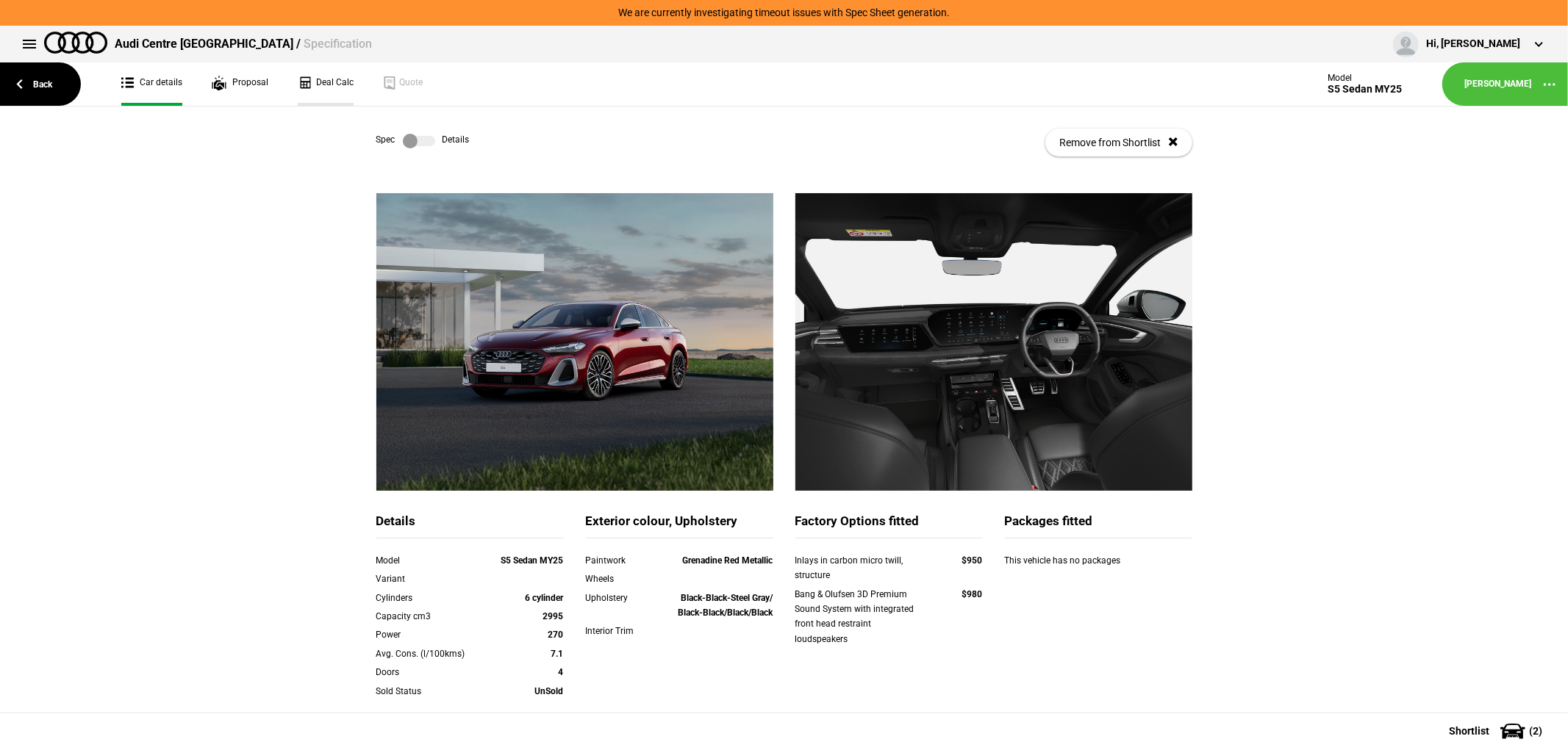
click at [322, 85] on link "Deal Calc" at bounding box center [326, 84] width 55 height 44
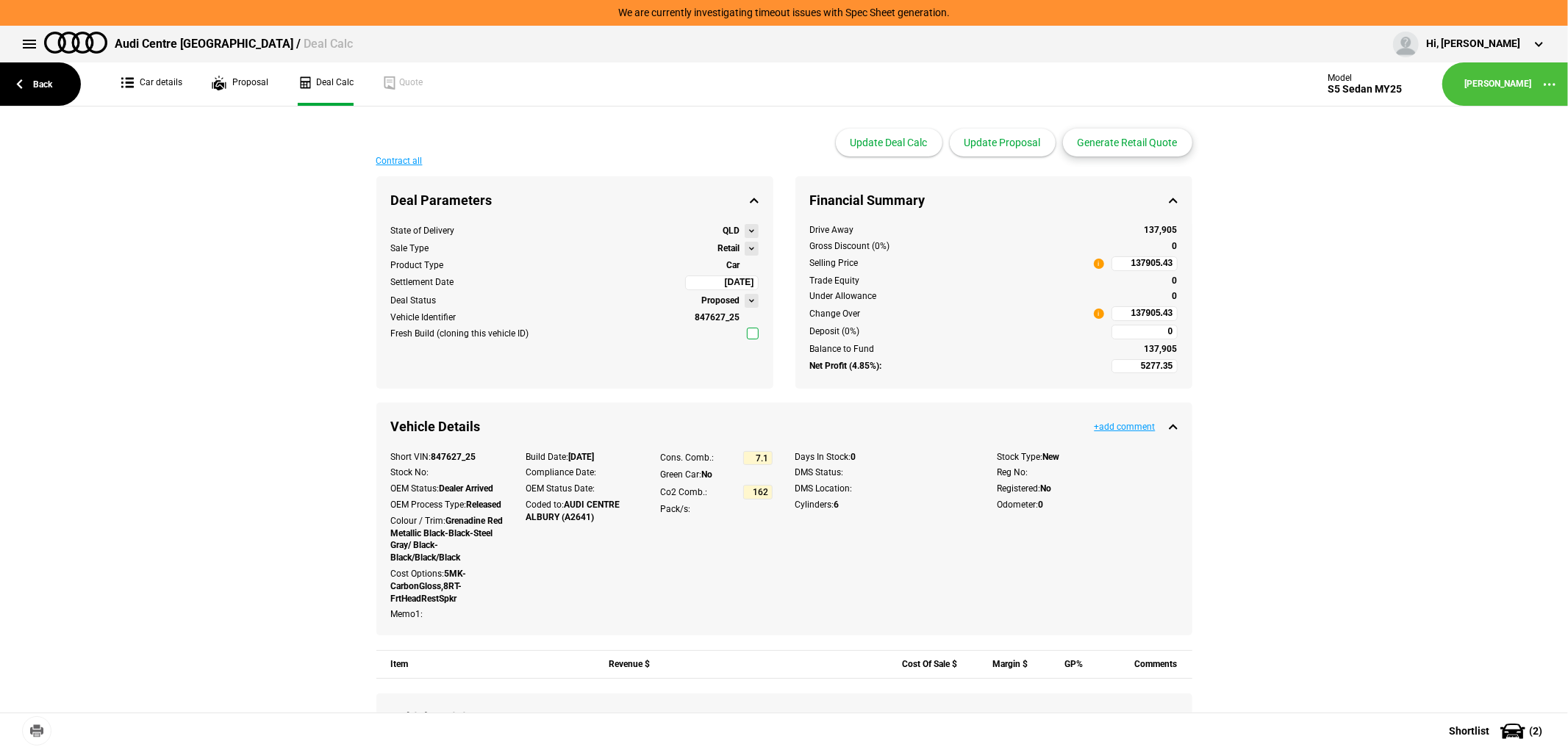
click at [1113, 142] on button "Generate Retail Quote" at bounding box center [1127, 142] width 129 height 28
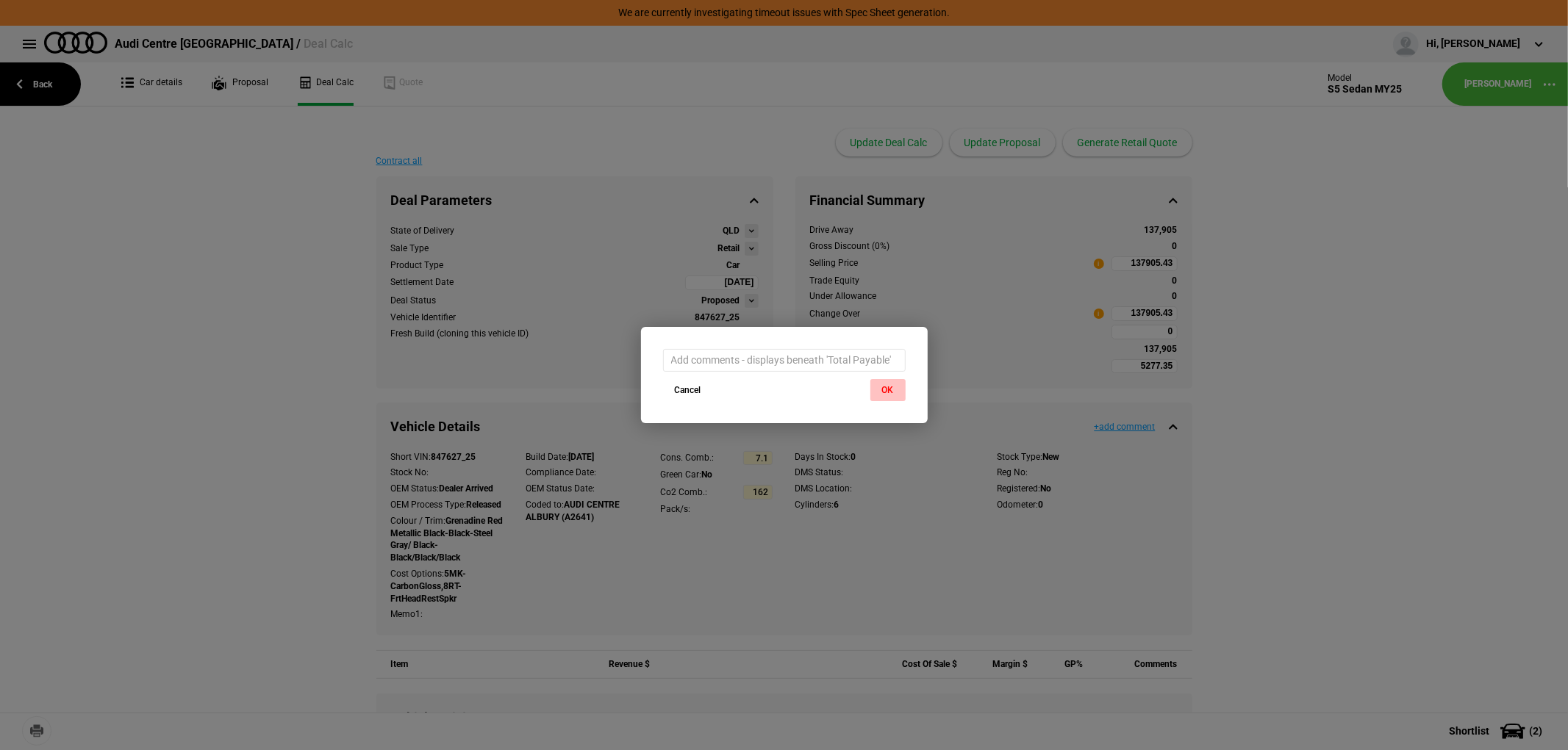
click at [878, 383] on button "OK" at bounding box center [887, 390] width 36 height 22
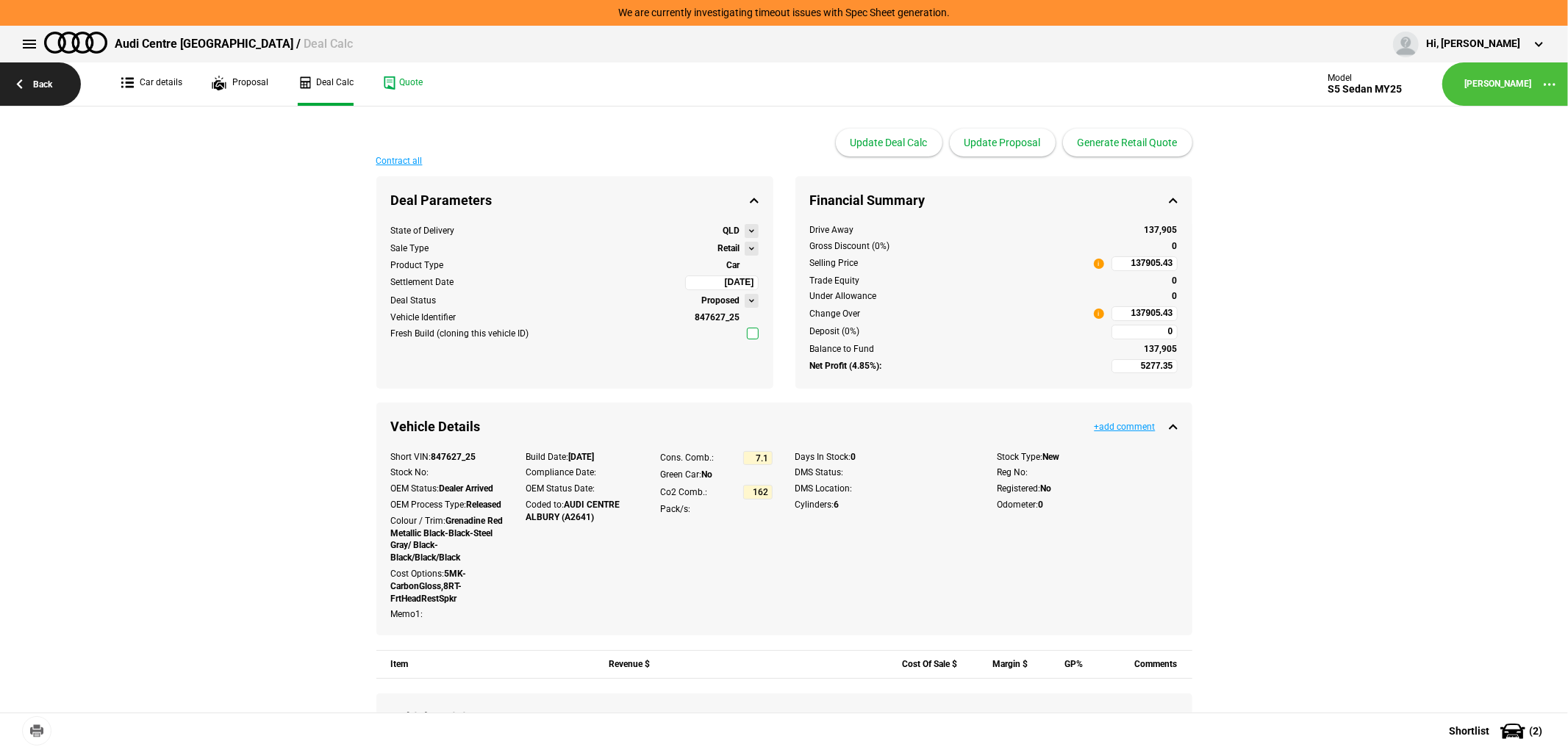
click at [40, 85] on link "Back" at bounding box center [40, 84] width 81 height 44
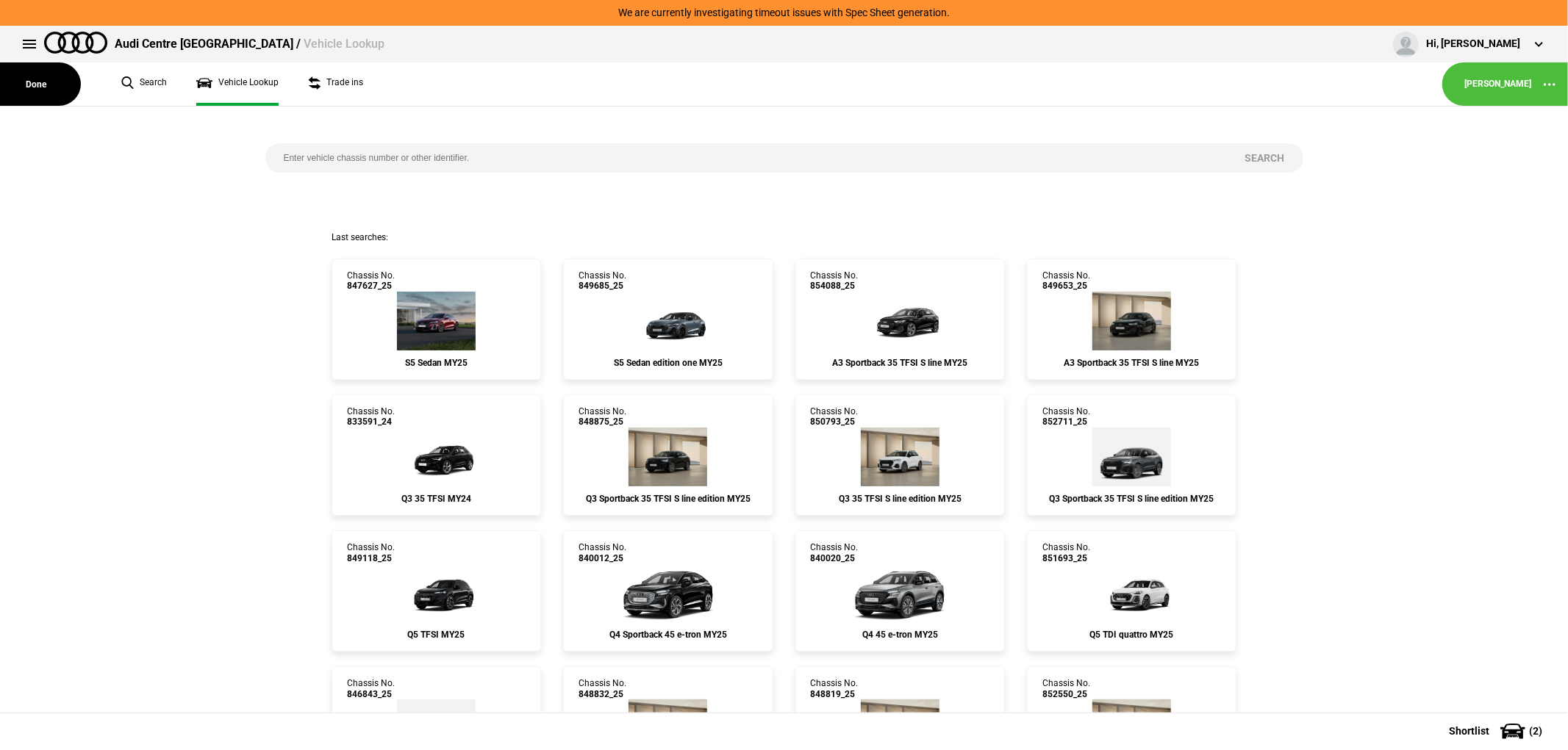
click at [40, 85] on button "Done" at bounding box center [40, 84] width 81 height 44
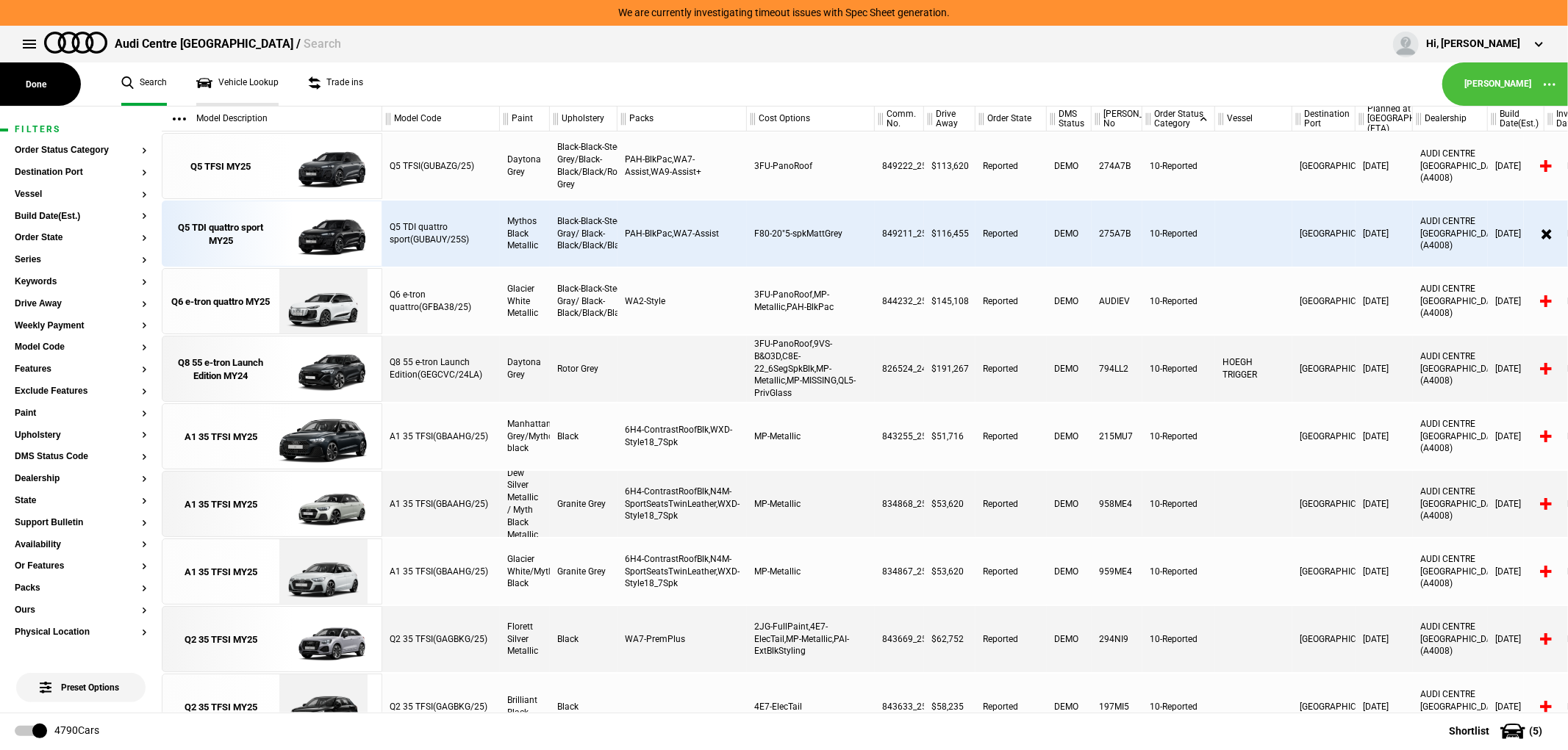
click at [232, 81] on link "Vehicle Lookup" at bounding box center [238, 84] width 82 height 44
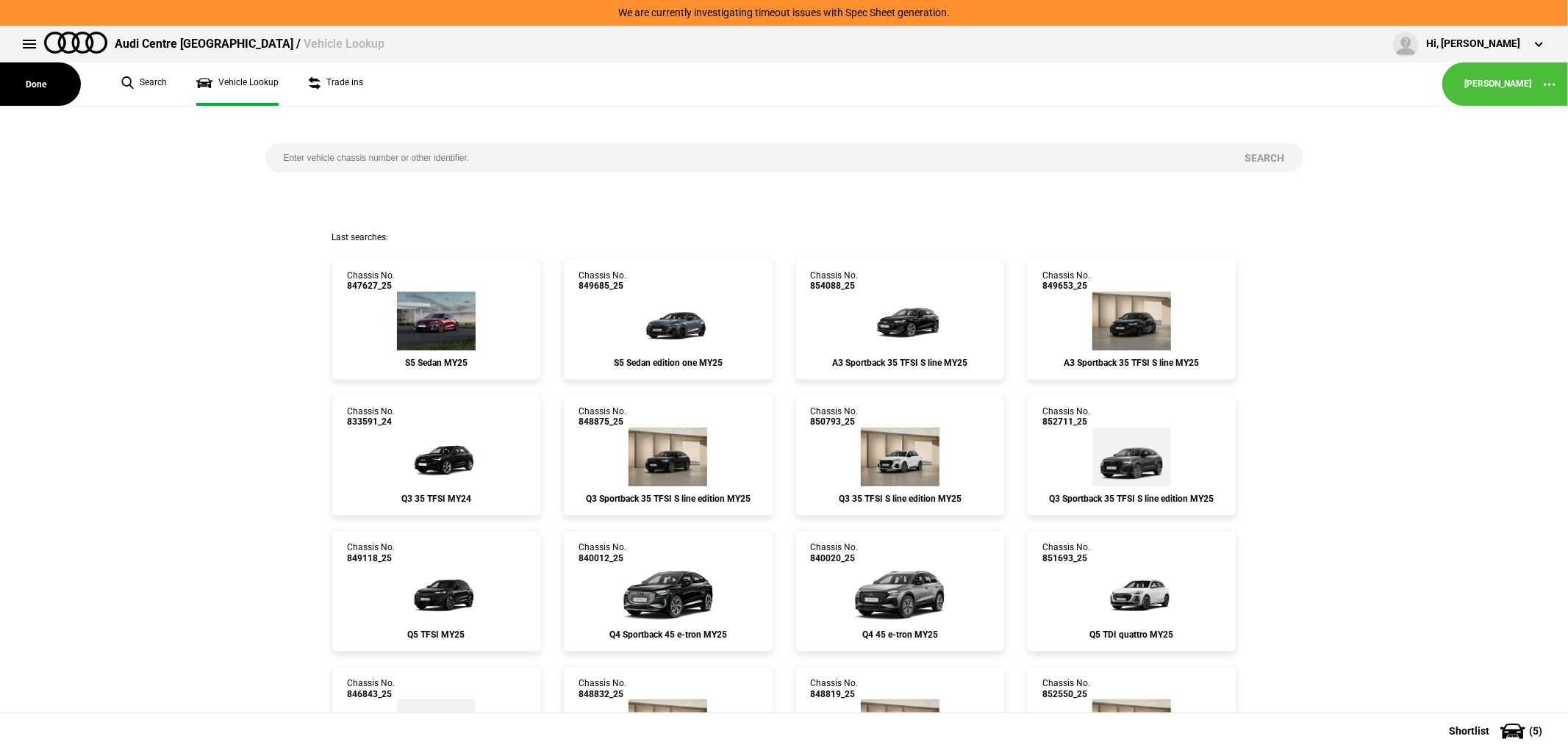
click at [828, 158] on input "search" at bounding box center [746, 158] width 961 height 29
type input "843857"
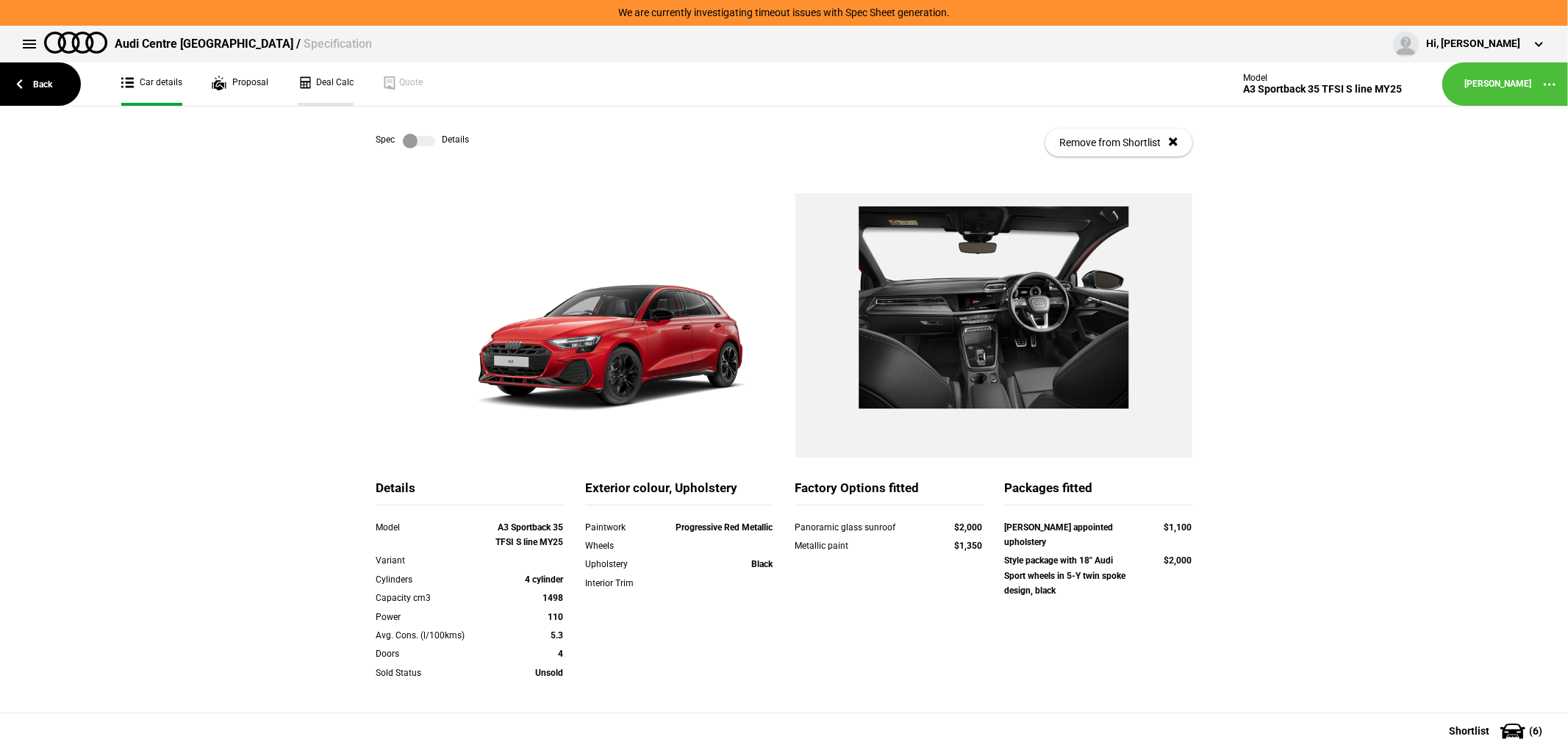
click at [326, 78] on link "Deal Calc" at bounding box center [326, 84] width 55 height 44
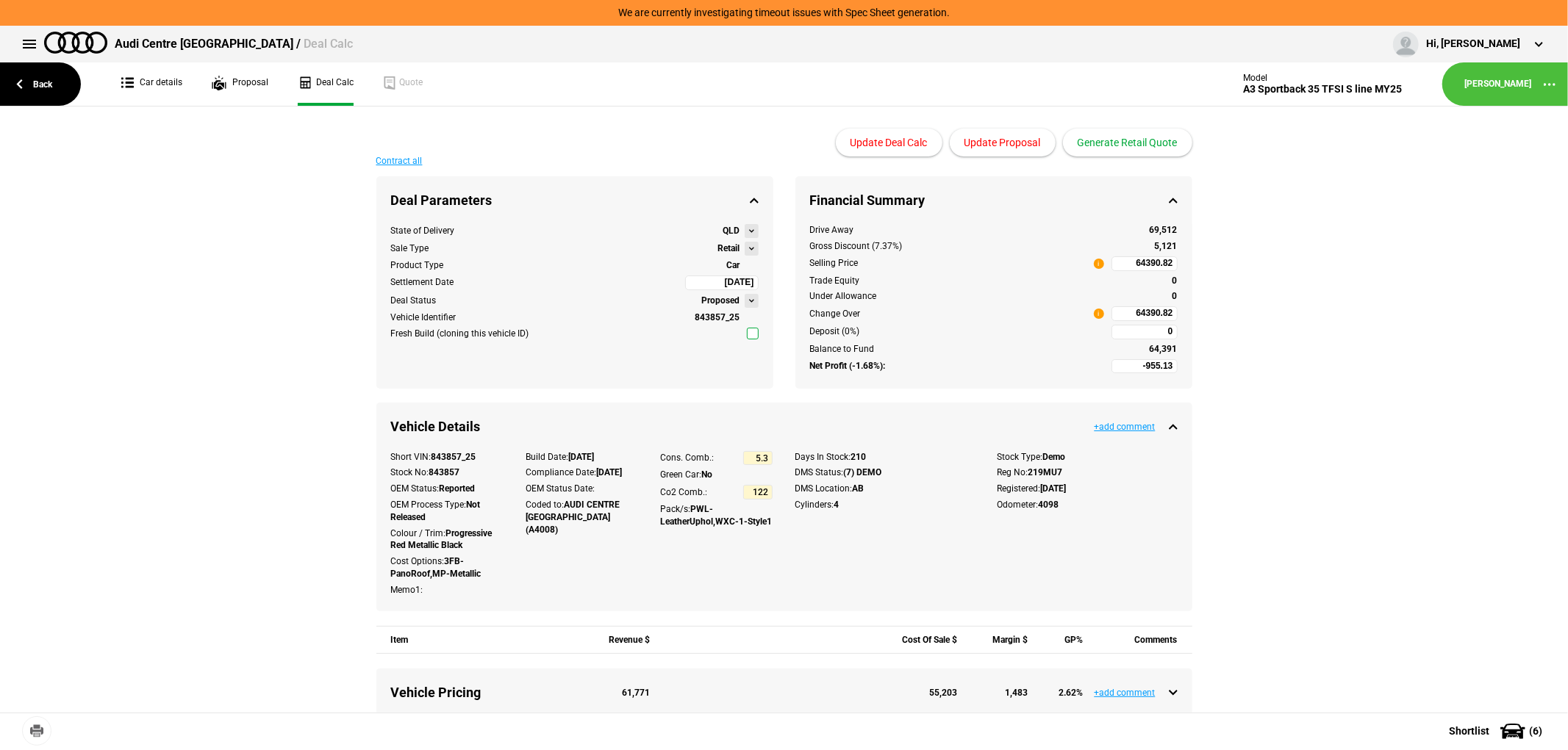
type input "64990"
